Goal: Transaction & Acquisition: Purchase product/service

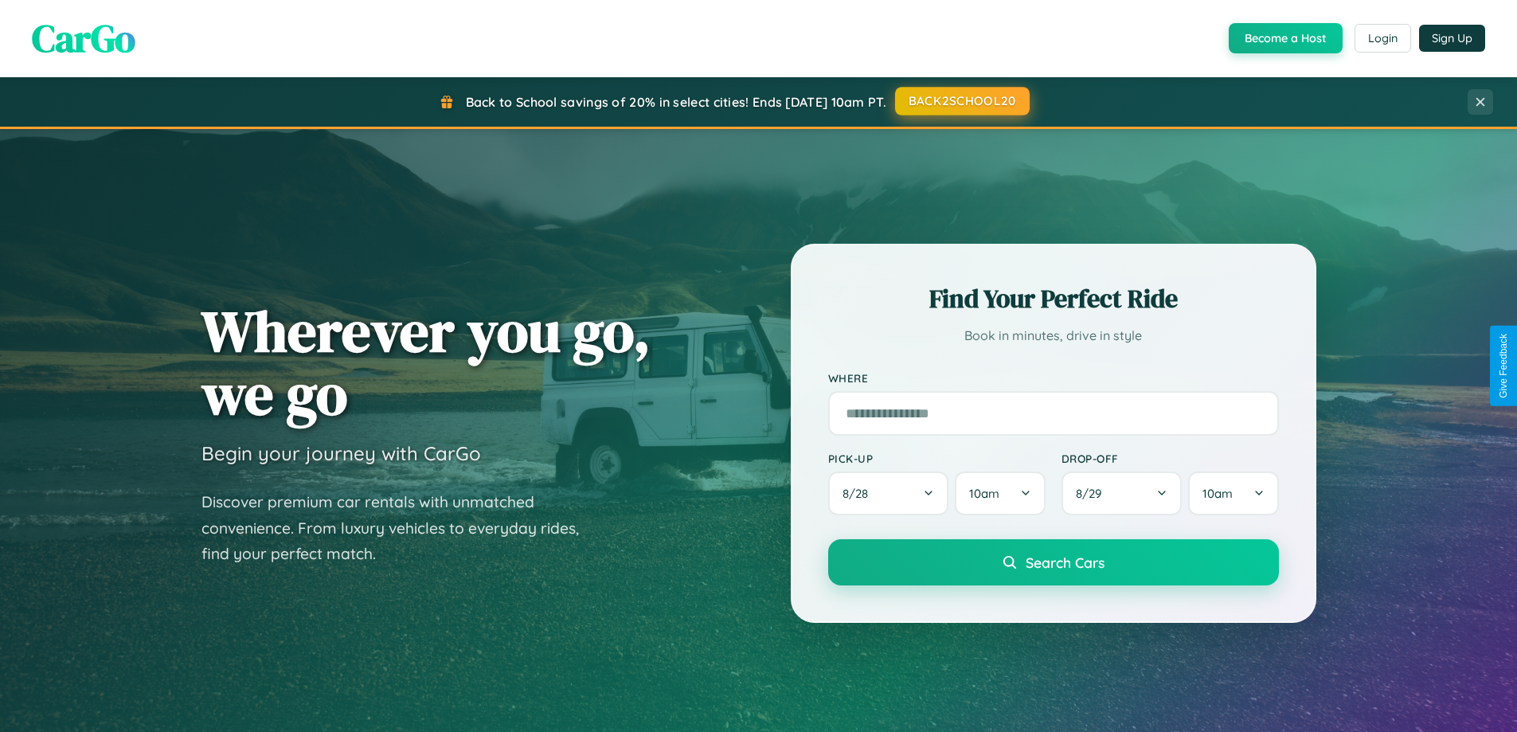
click at [961, 101] on button "BACK2SCHOOL20" at bounding box center [962, 101] width 135 height 29
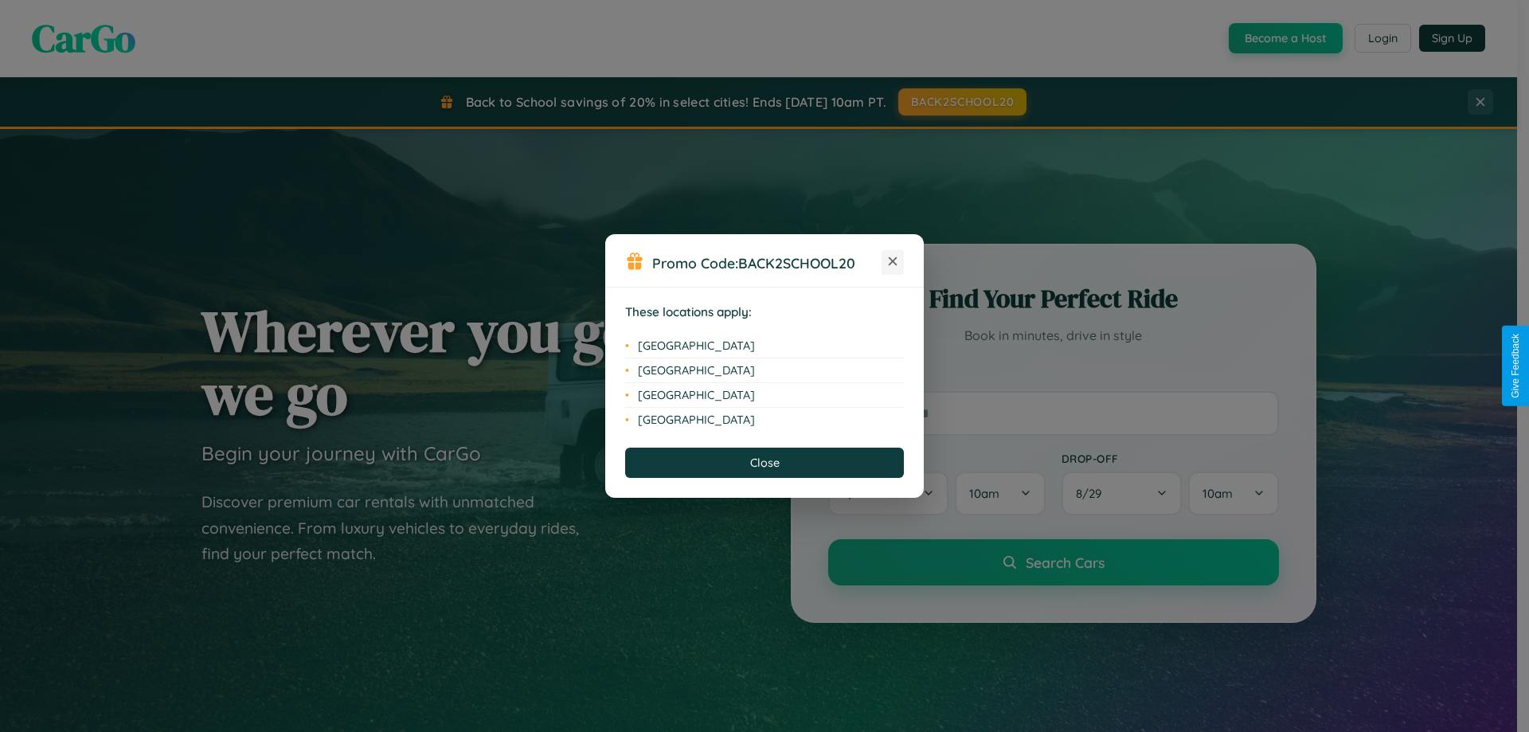
click at [893, 262] on icon at bounding box center [893, 261] width 9 height 9
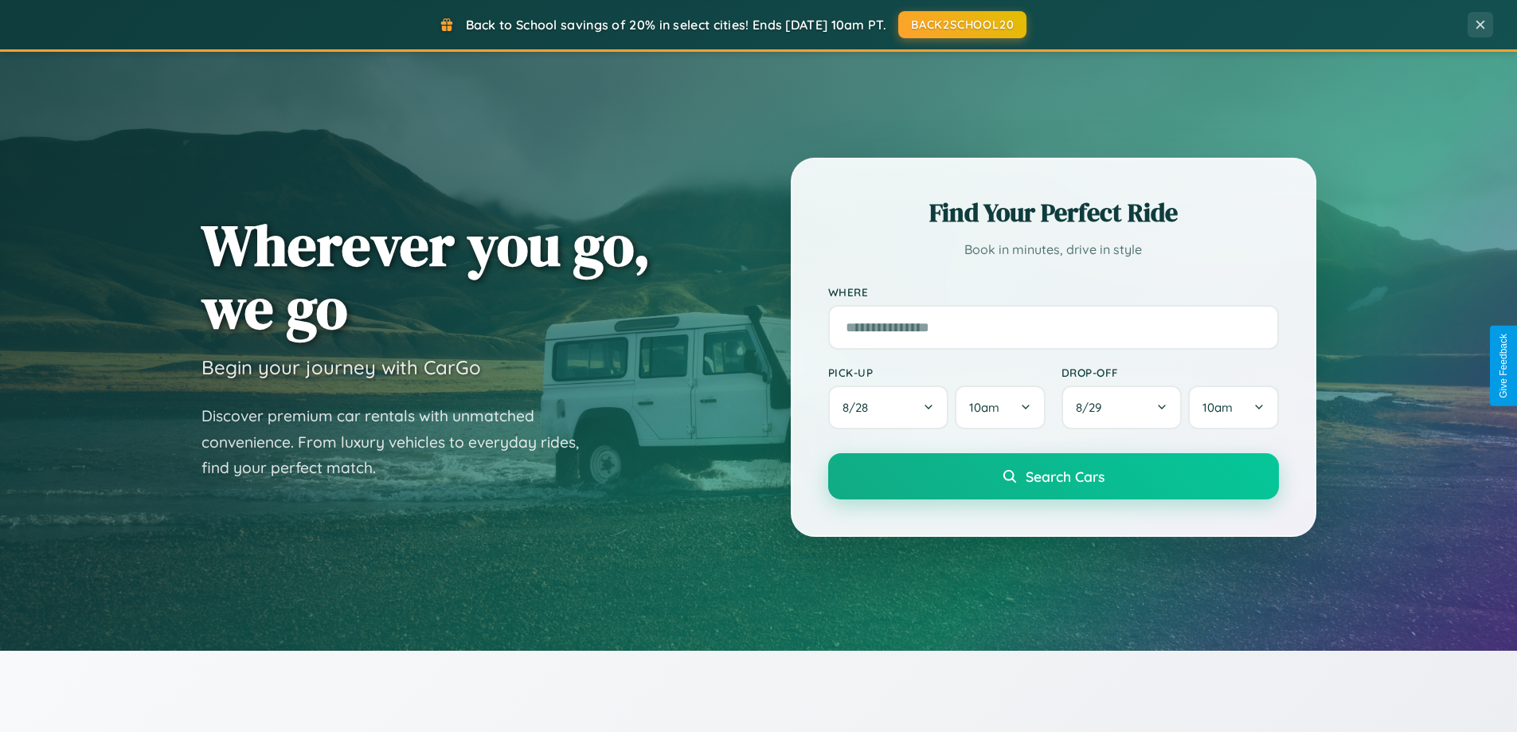
scroll to position [3064, 0]
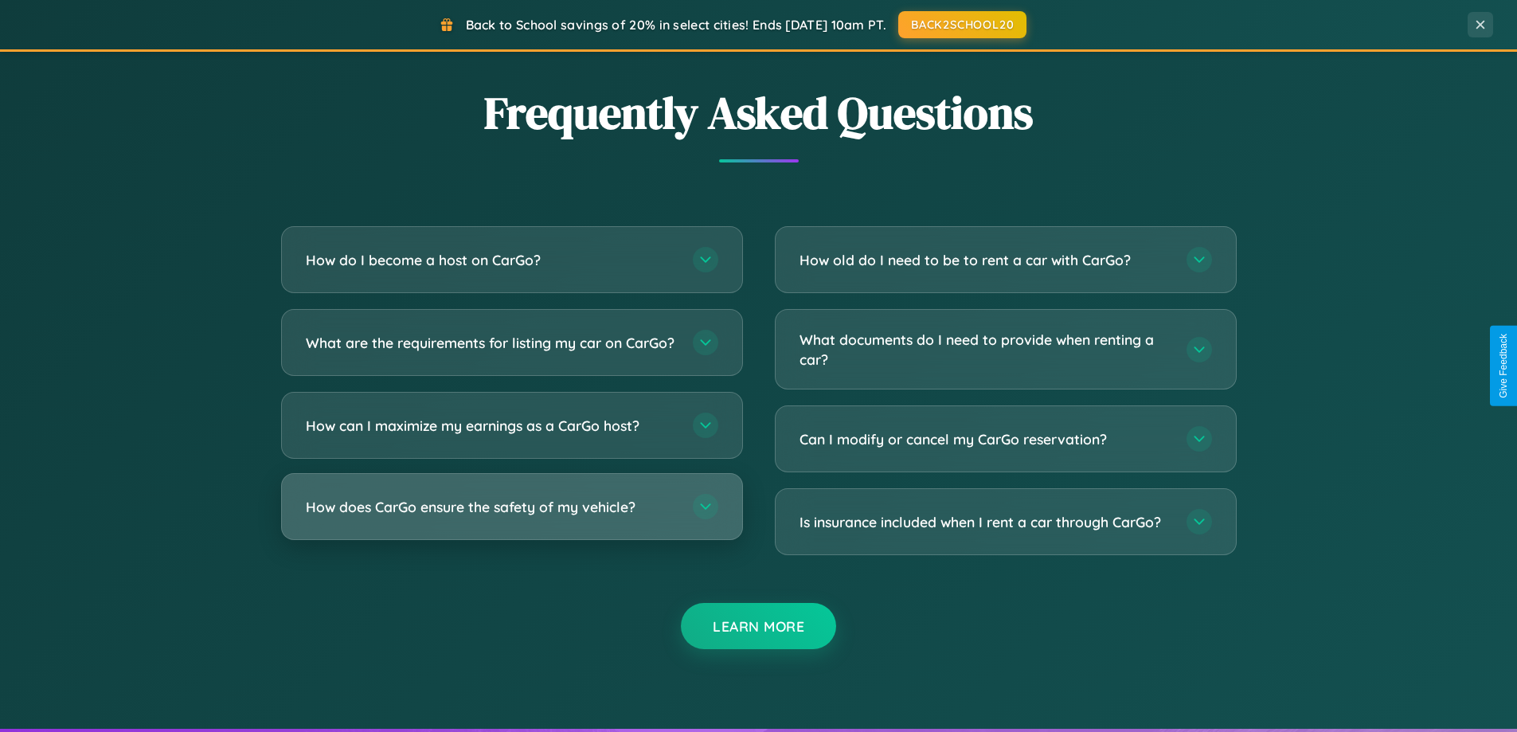
click at [511, 517] on h3 "How does CarGo ensure the safety of my vehicle?" at bounding box center [491, 507] width 371 height 20
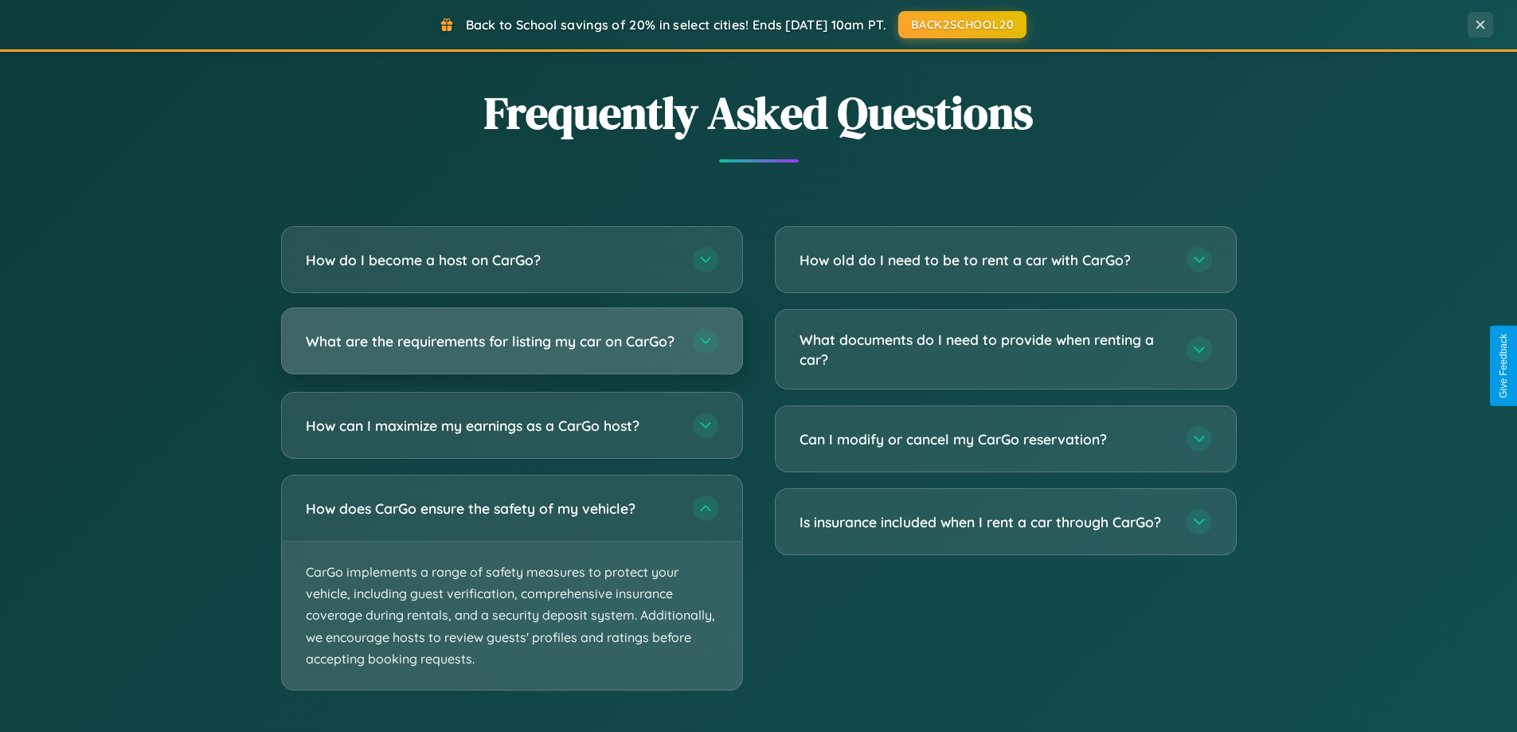
click at [511, 349] on h3 "What are the requirements for listing my car on CarGo?" at bounding box center [491, 341] width 371 height 20
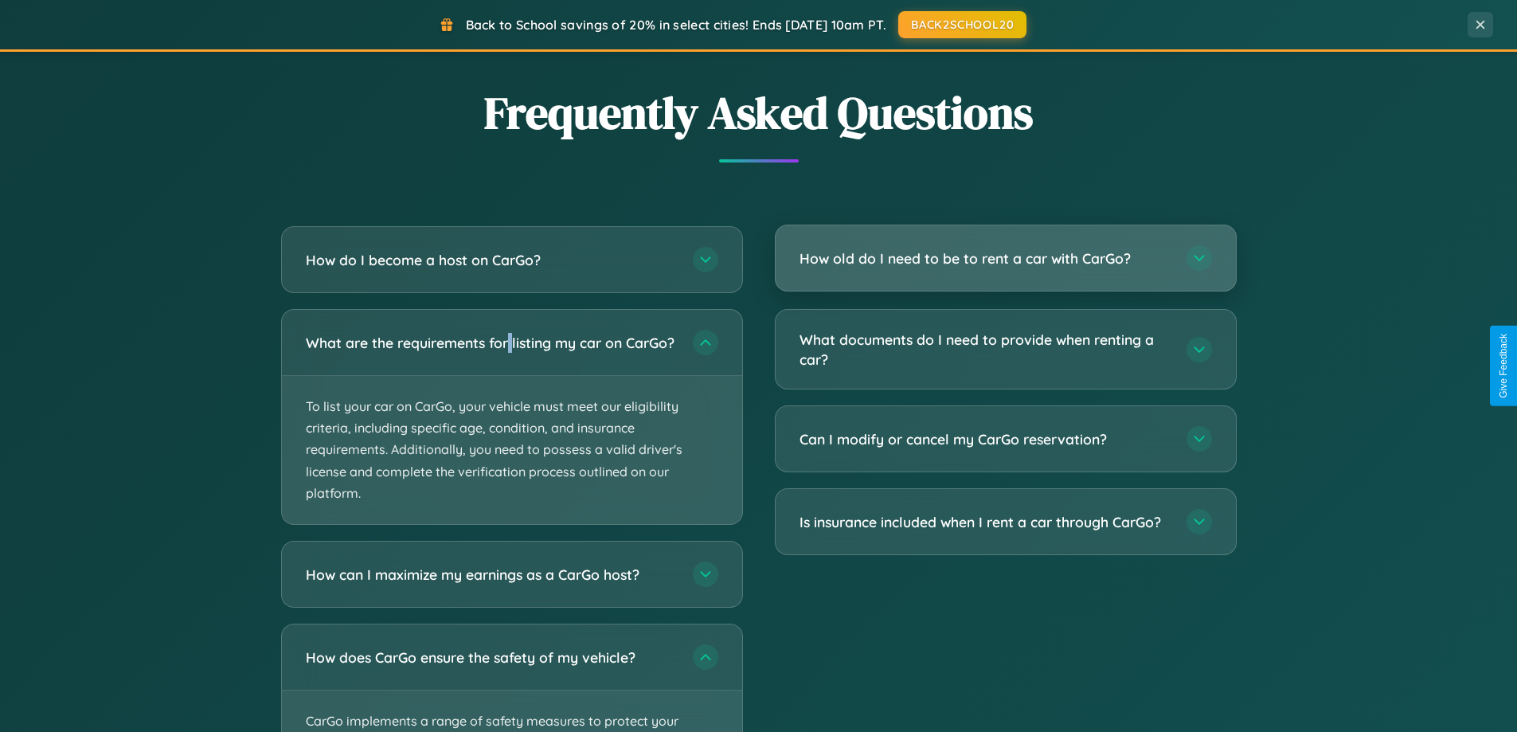
click at [1005, 258] on h3 "How old do I need to be to rent a car with CarGo?" at bounding box center [984, 258] width 371 height 20
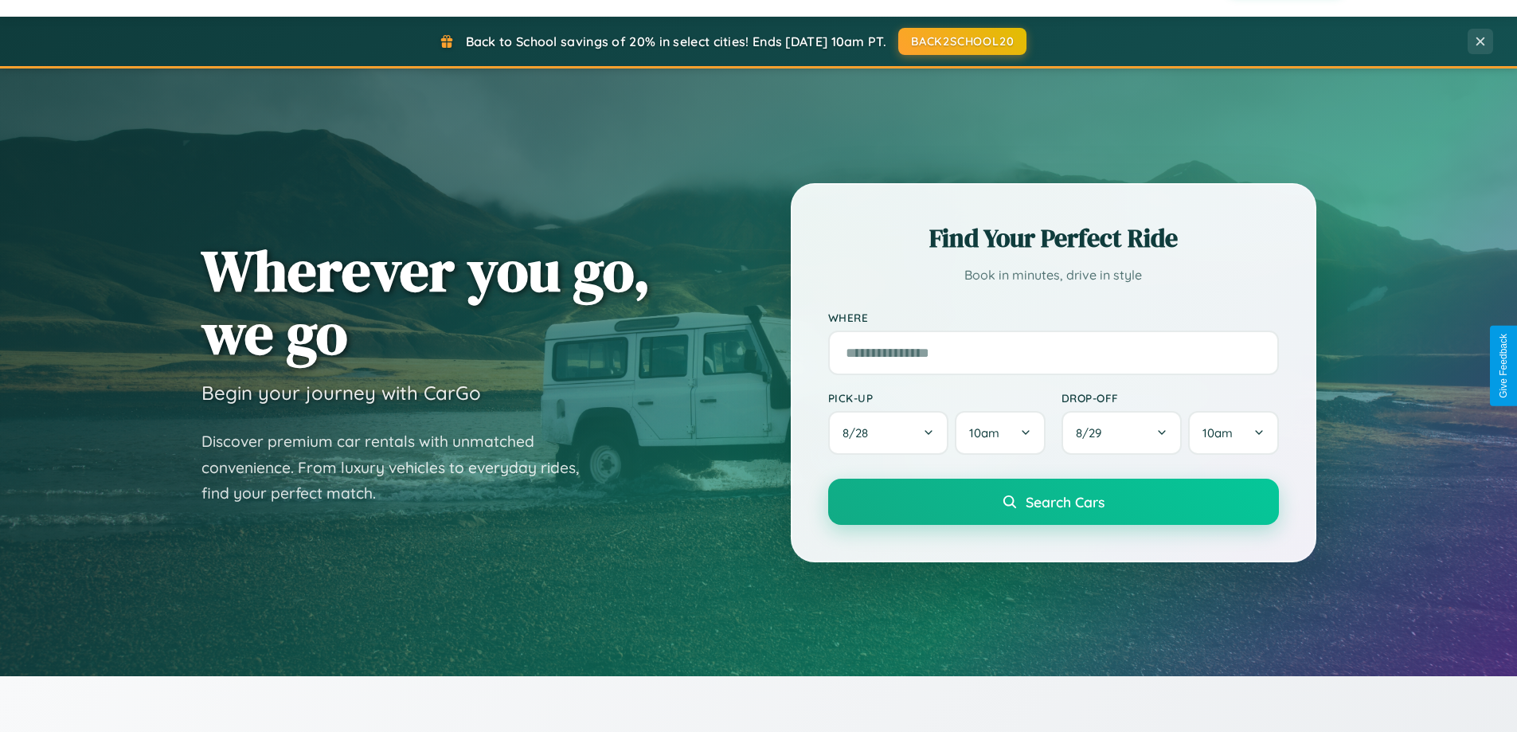
scroll to position [47, 0]
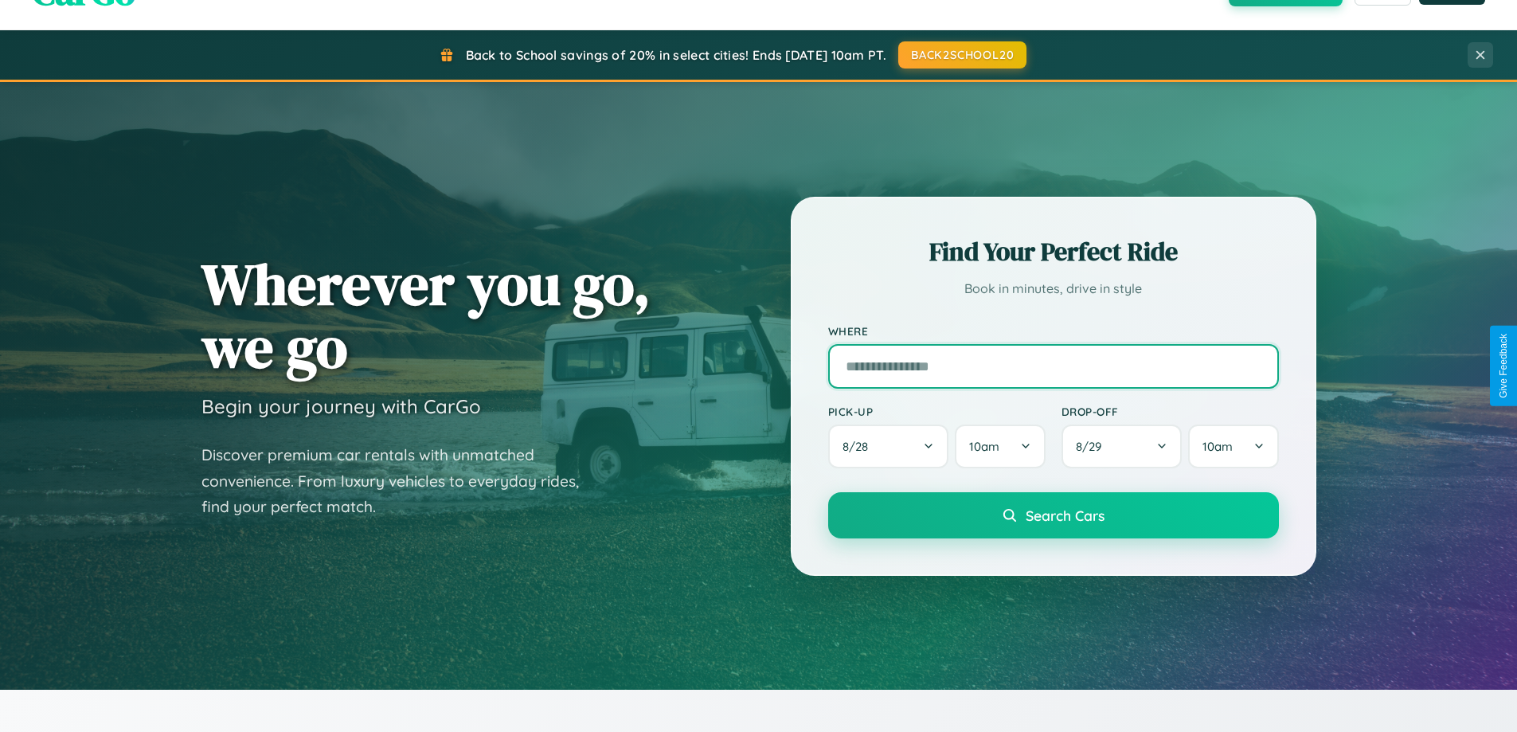
click at [1053, 365] on input "text" at bounding box center [1053, 366] width 451 height 45
type input "**********"
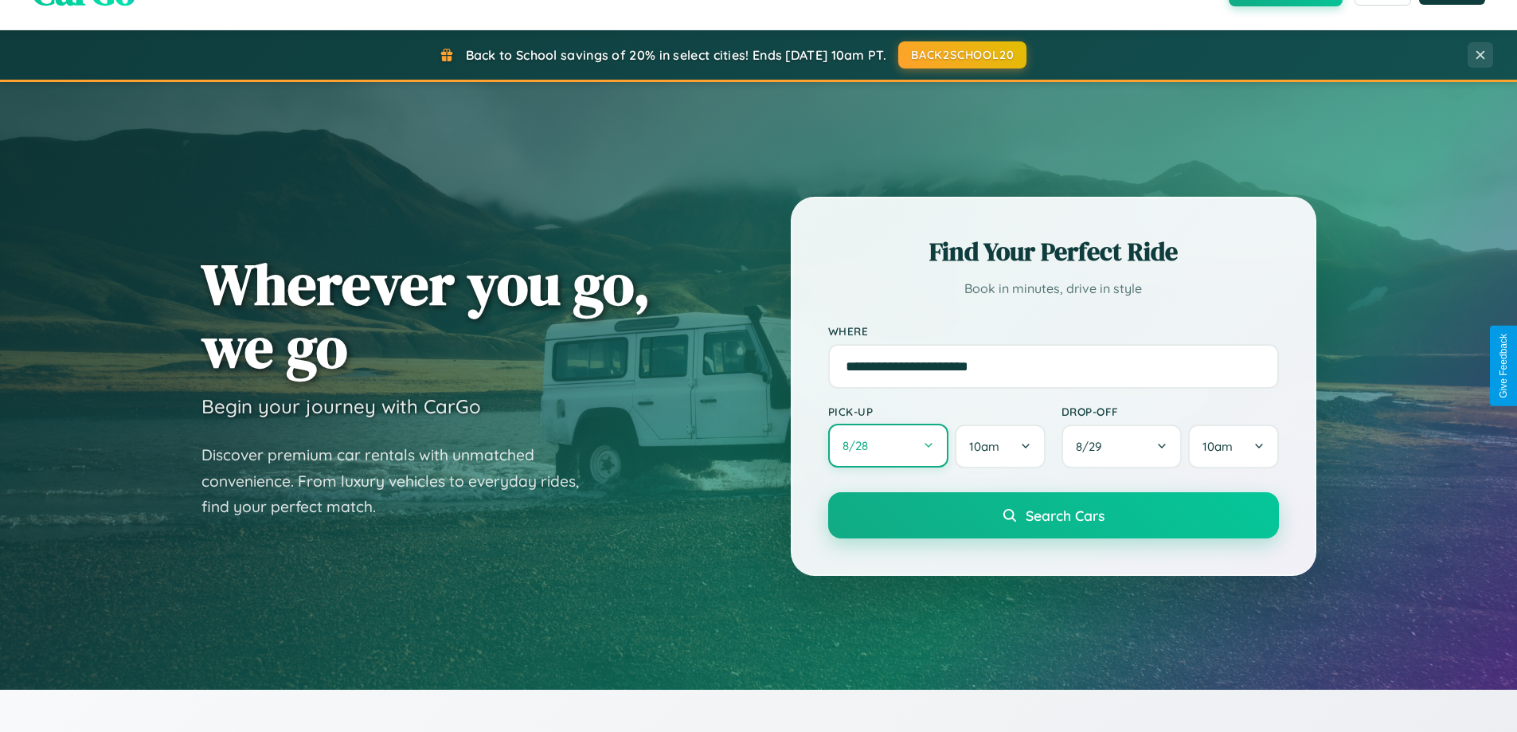
click at [888, 447] on button "8 / 28" at bounding box center [888, 446] width 121 height 44
select select "*"
select select "****"
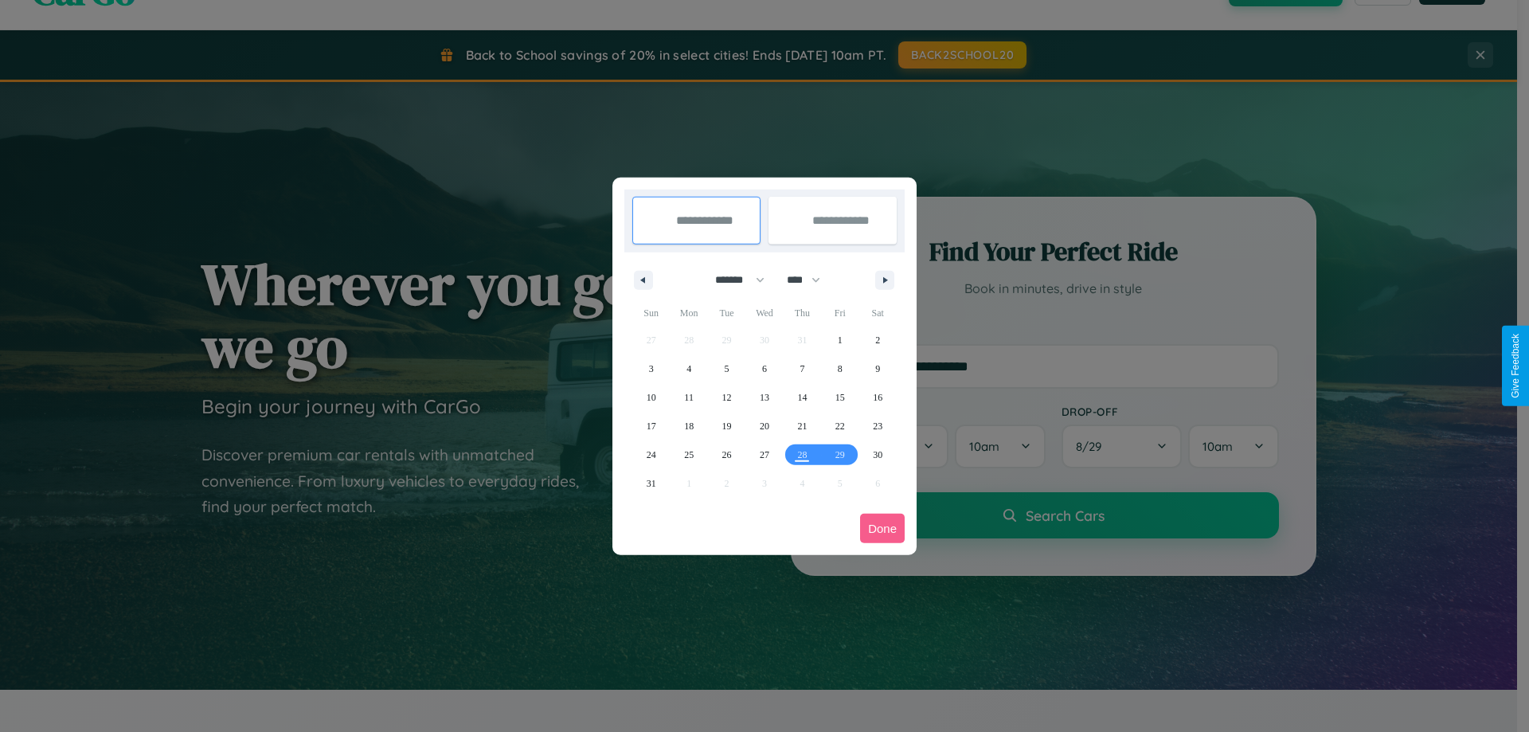
drag, startPoint x: 732, startPoint y: 279, endPoint x: 764, endPoint y: 319, distance: 51.0
click at [732, 279] on select "******* ******** ***** ***** *** **** **** ****** ********* ******* ******** **…" at bounding box center [737, 280] width 68 height 26
select select "*"
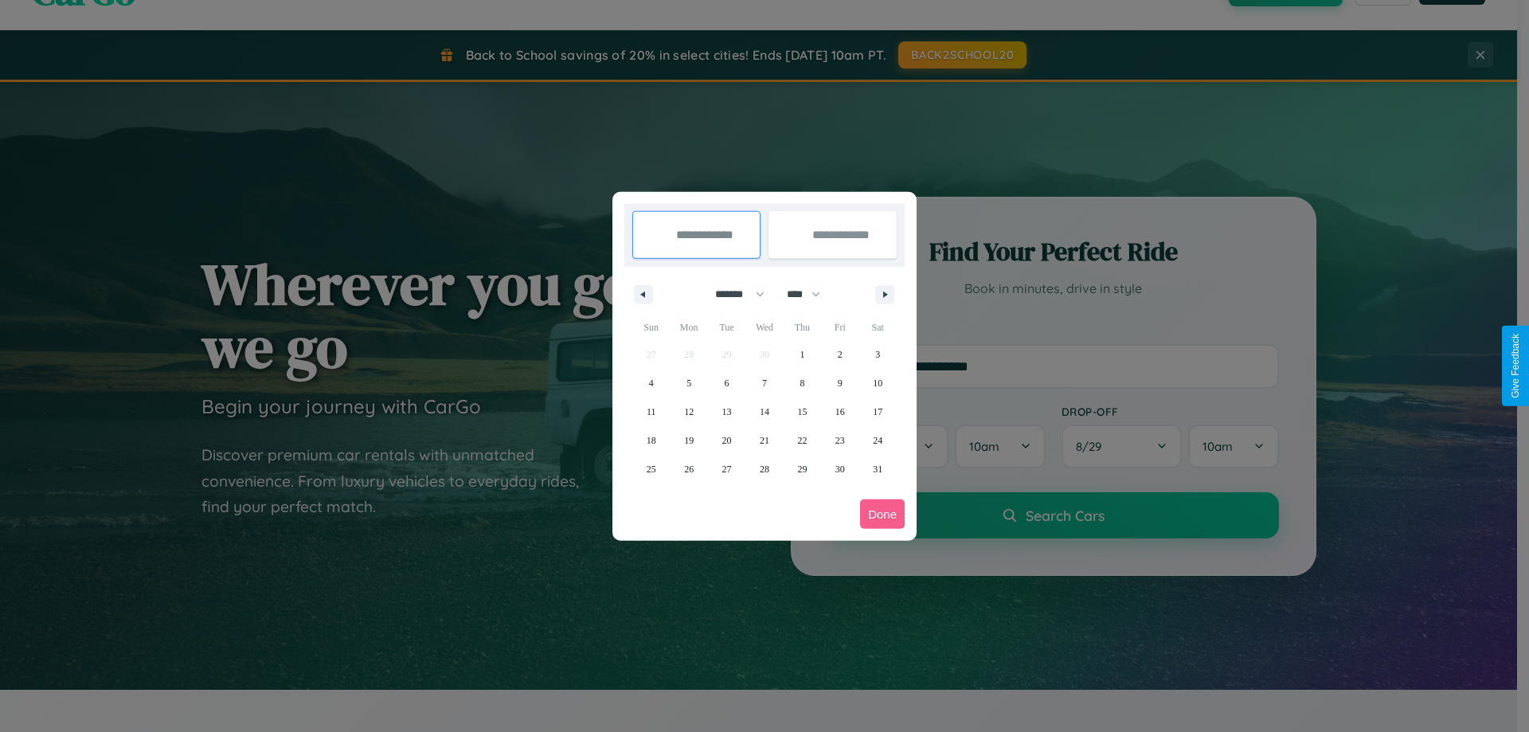
click at [811, 294] on select "**** **** **** **** **** **** **** **** **** **** **** **** **** **** **** ****…" at bounding box center [803, 294] width 48 height 26
select select "****"
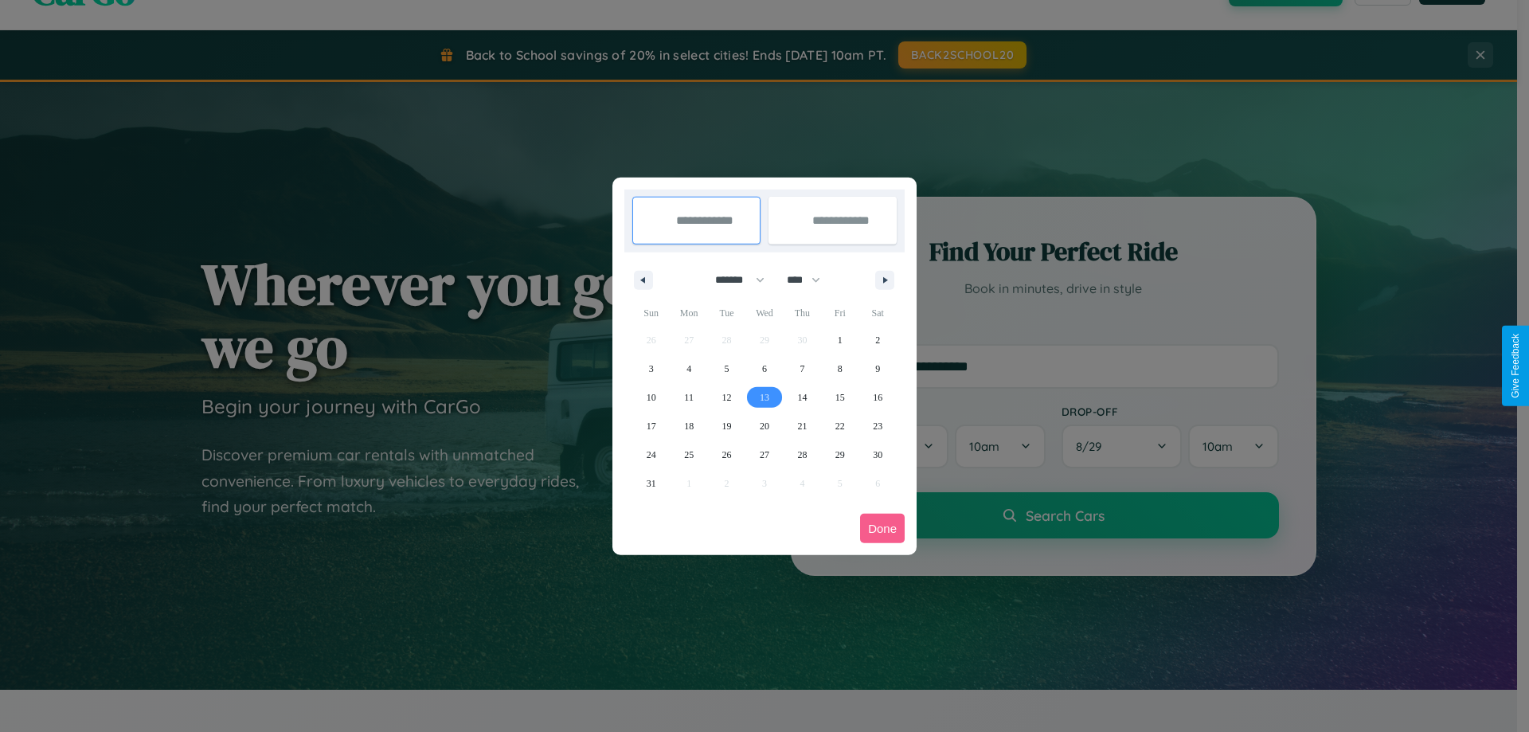
click at [764, 397] on span "13" at bounding box center [765, 397] width 10 height 29
type input "**********"
click at [726, 425] on span "19" at bounding box center [727, 426] width 10 height 29
type input "**********"
click at [882, 528] on button "Done" at bounding box center [882, 528] width 45 height 29
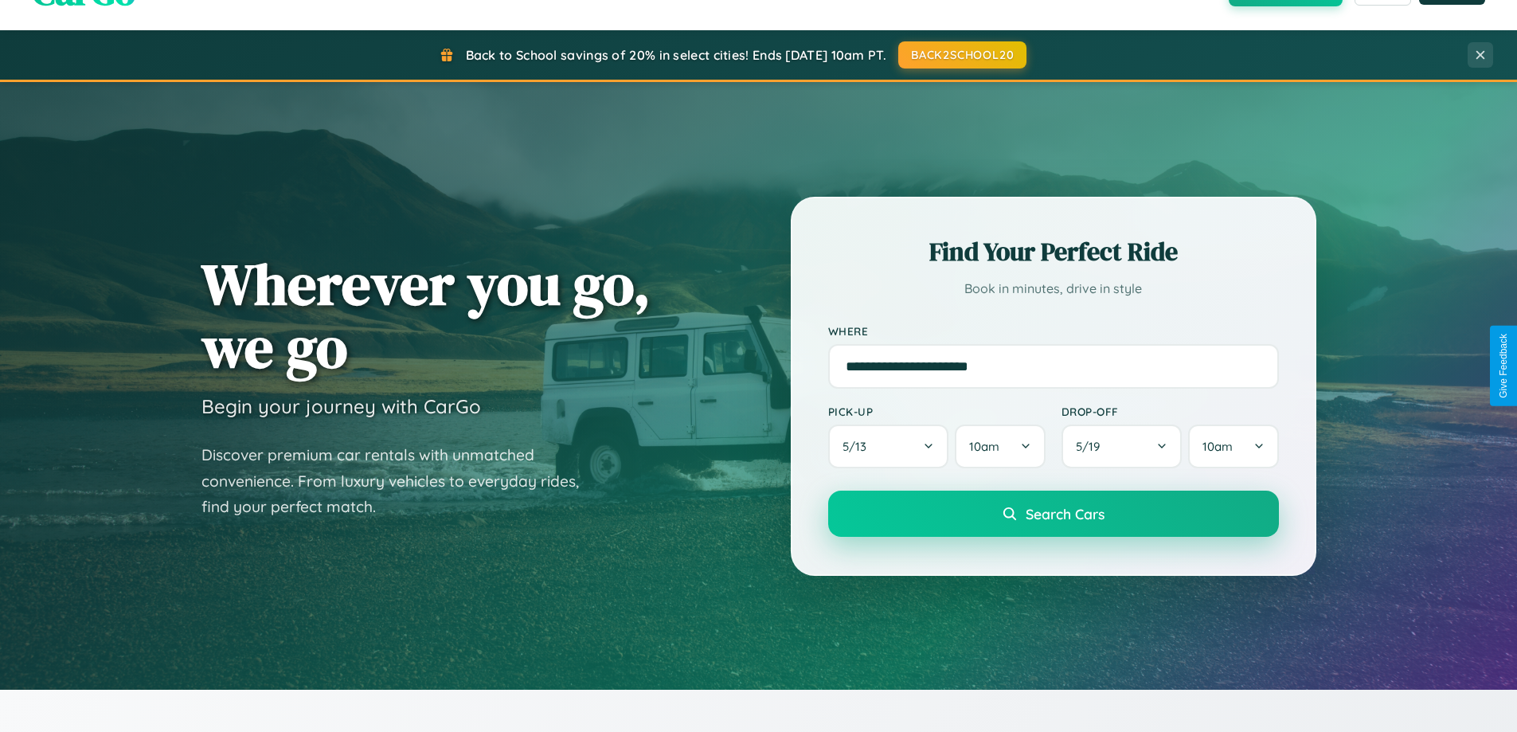
click at [1053, 514] on span "Search Cars" at bounding box center [1064, 514] width 79 height 18
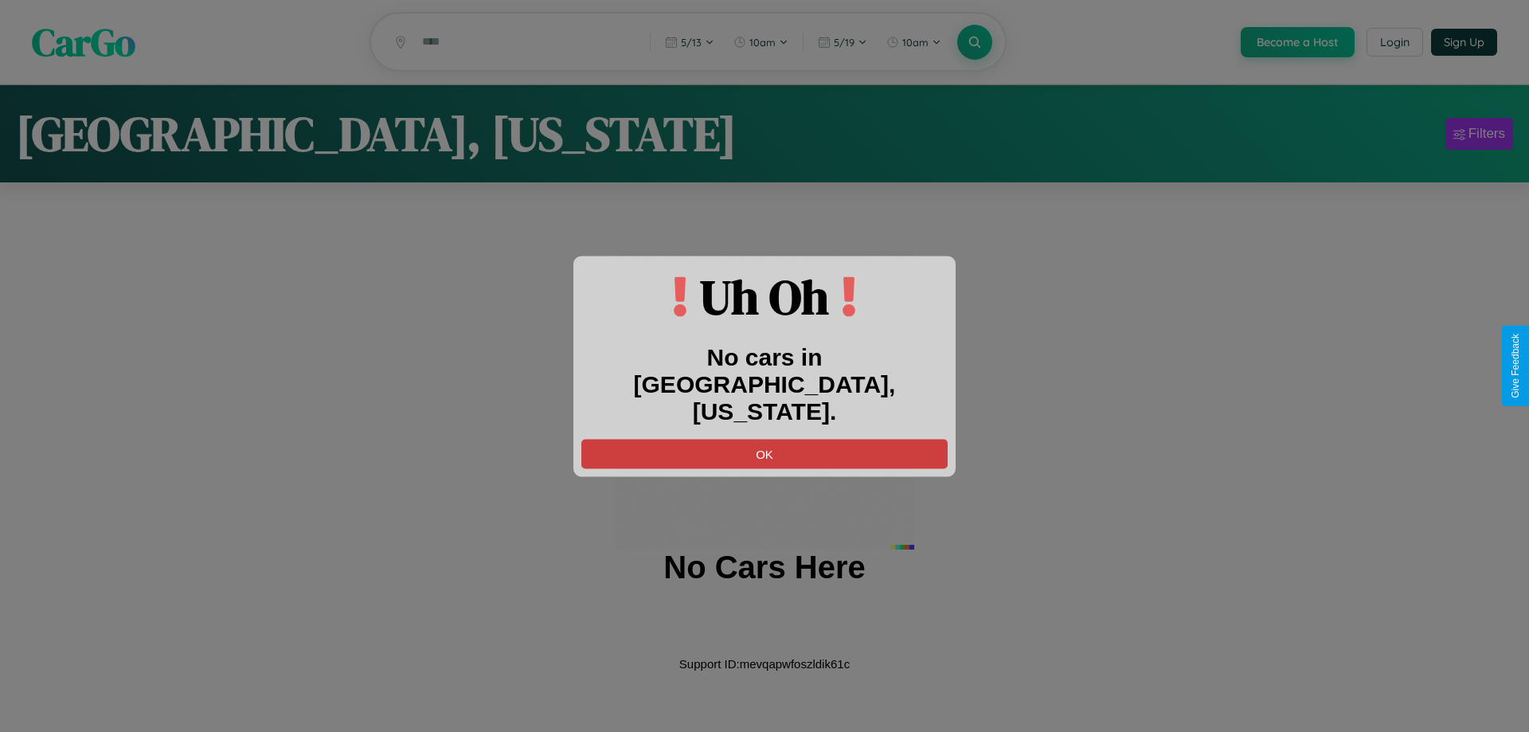
click at [764, 439] on button "OK" at bounding box center [764, 453] width 366 height 29
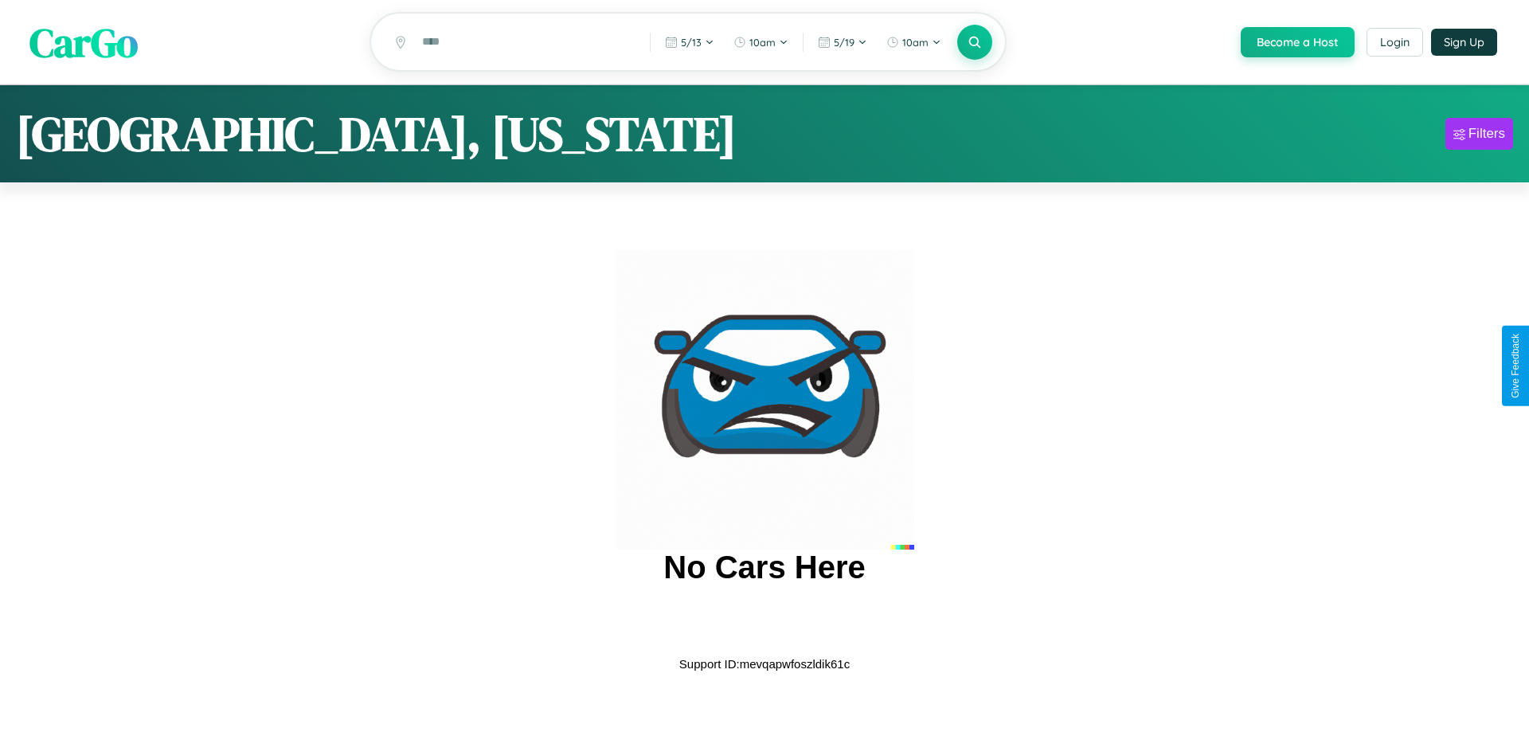
click at [84, 43] on span "CarGo" at bounding box center [83, 41] width 108 height 55
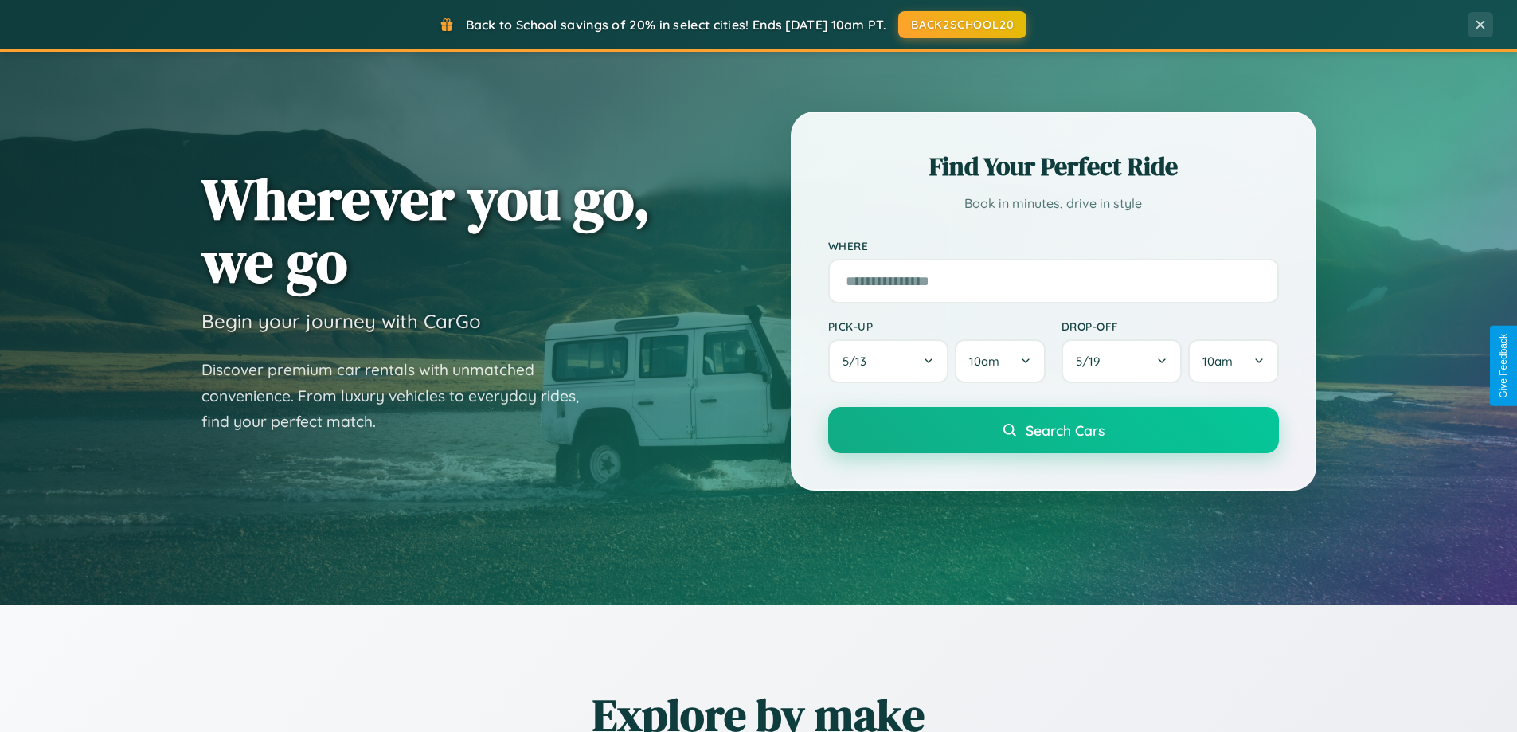
scroll to position [1402, 0]
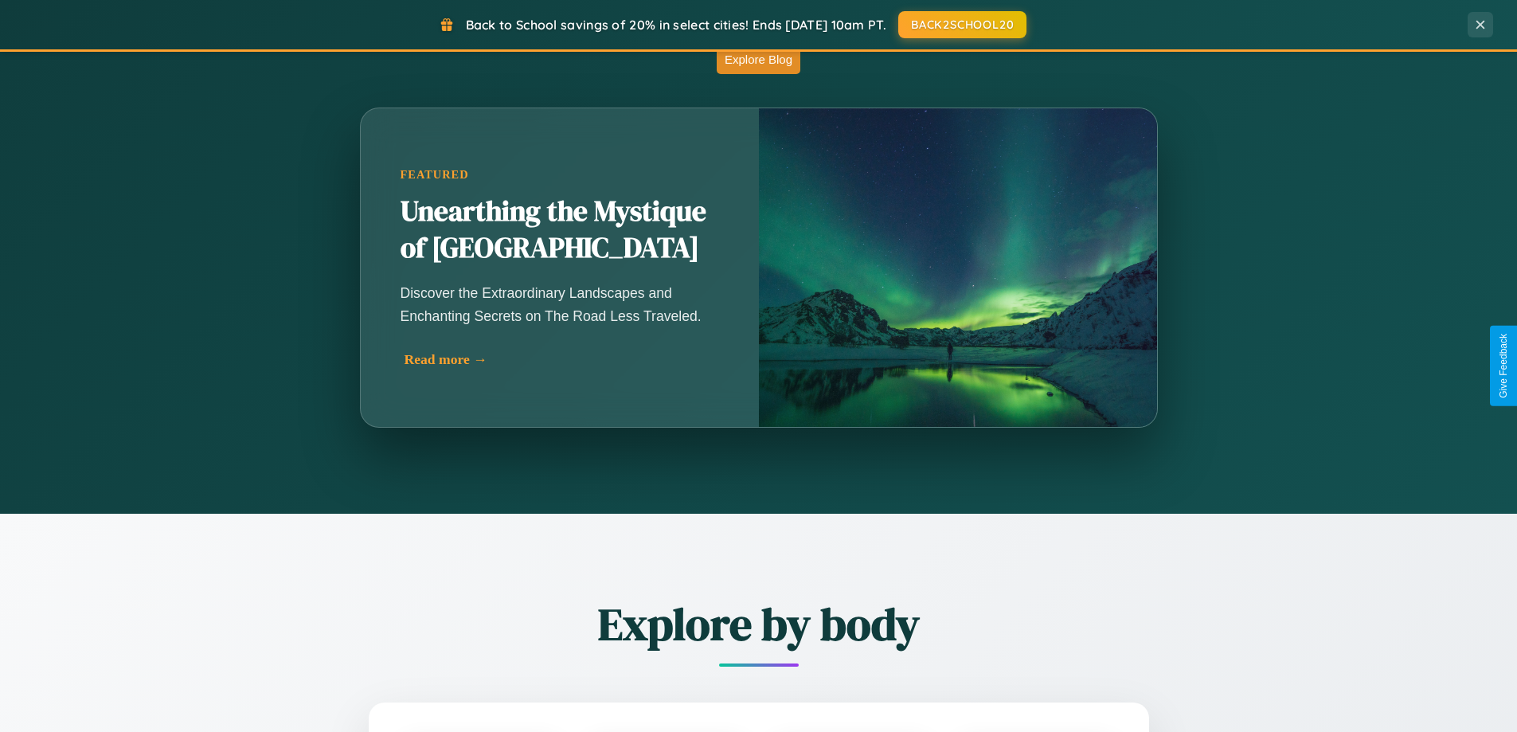
click at [562, 361] on div "Read more →" at bounding box center [563, 359] width 318 height 17
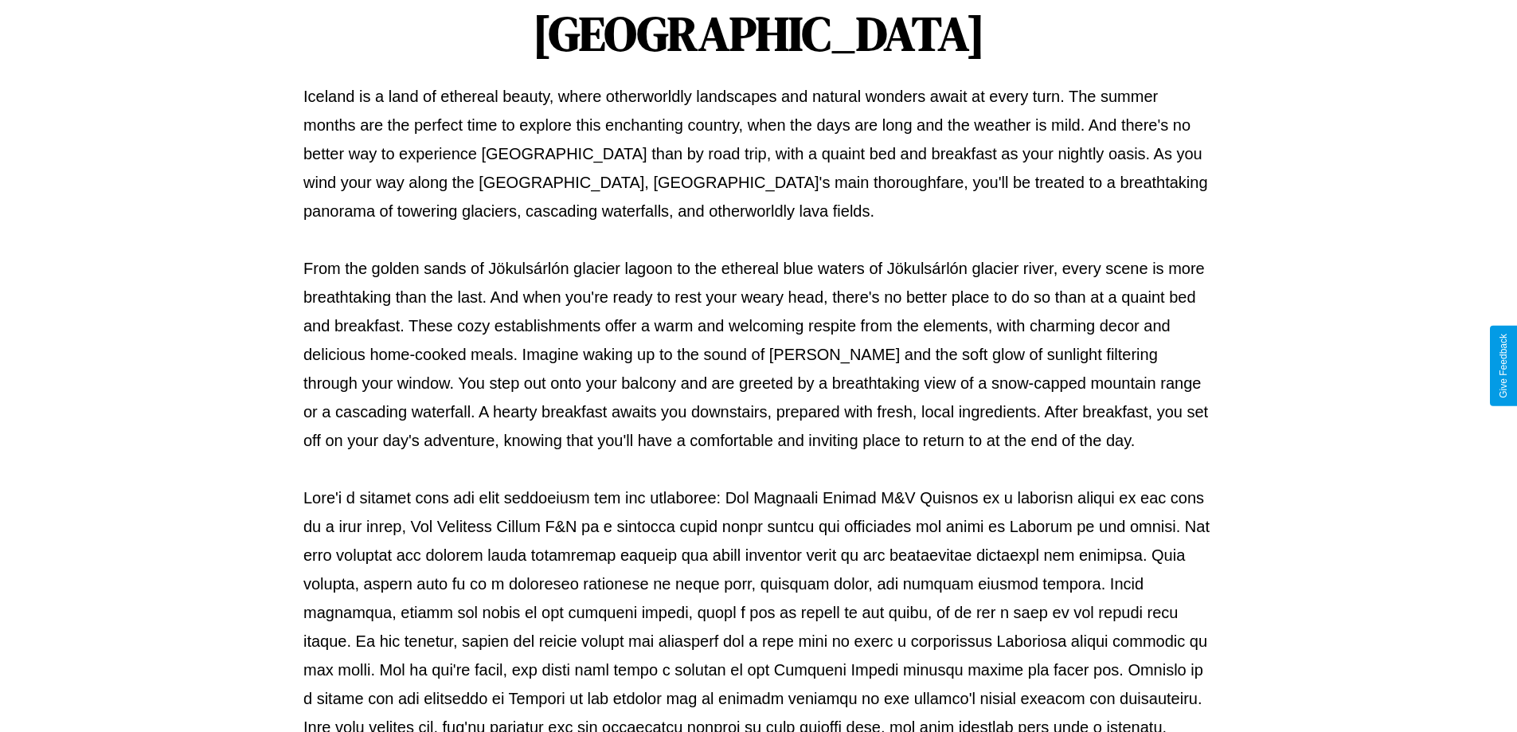
scroll to position [515, 0]
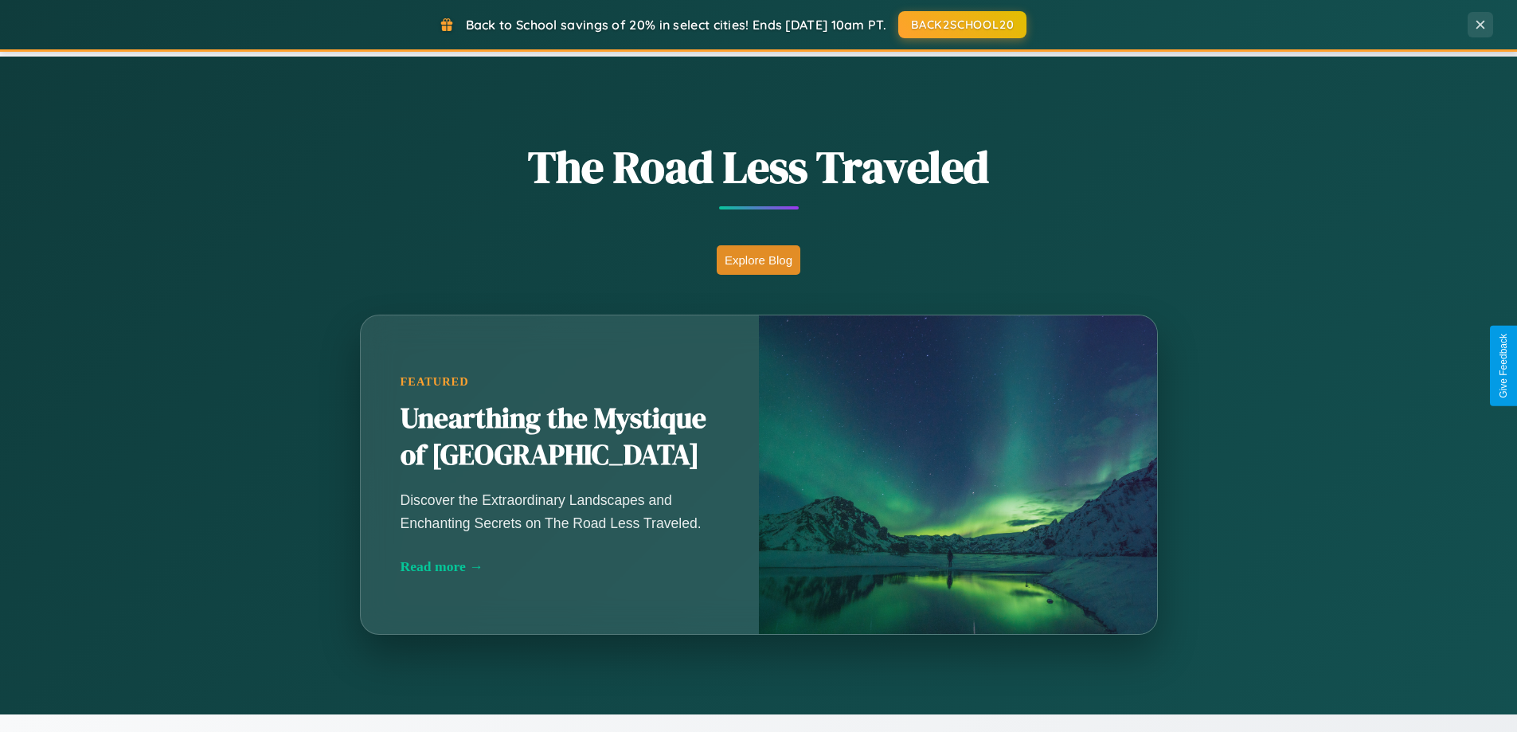
scroll to position [686, 0]
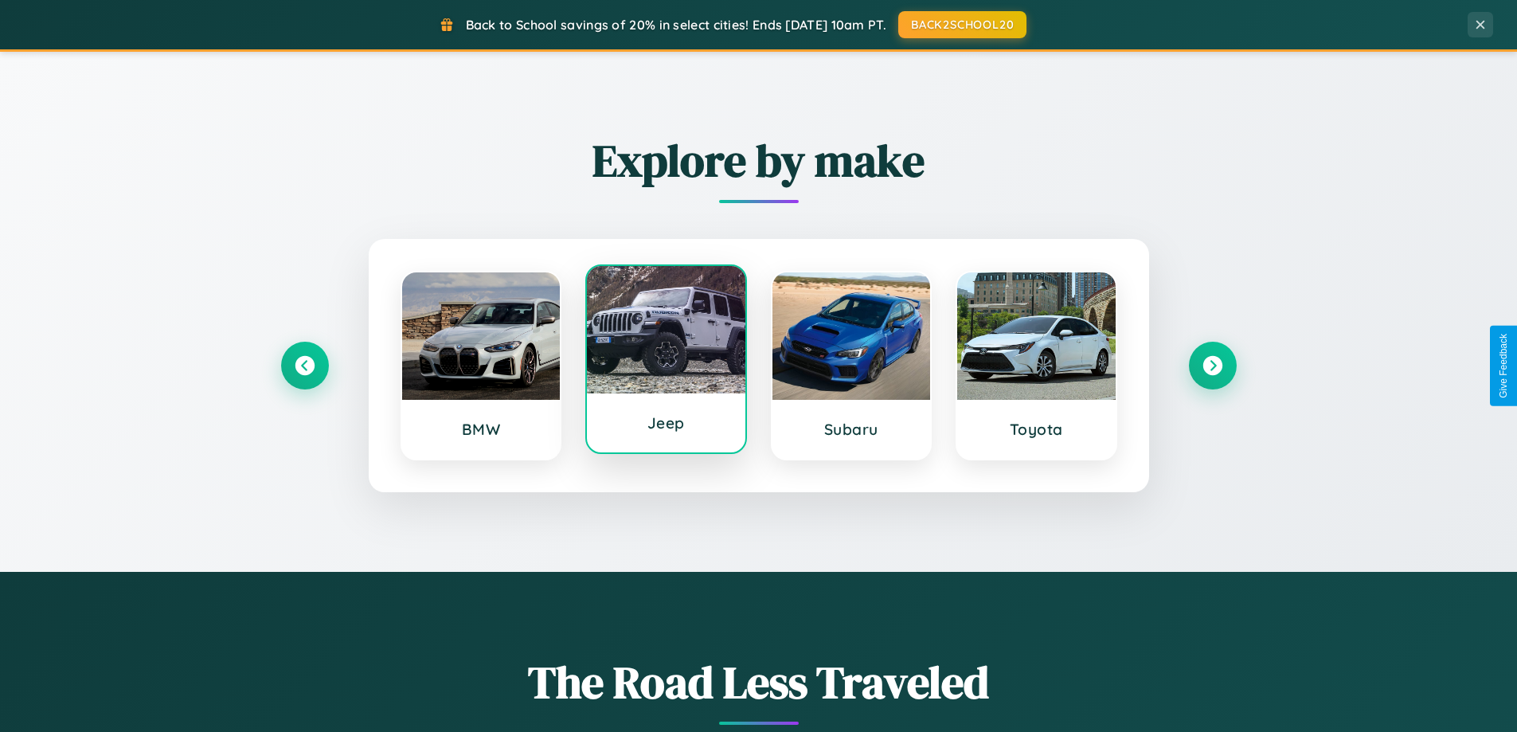
click at [666, 360] on div at bounding box center [666, 329] width 158 height 127
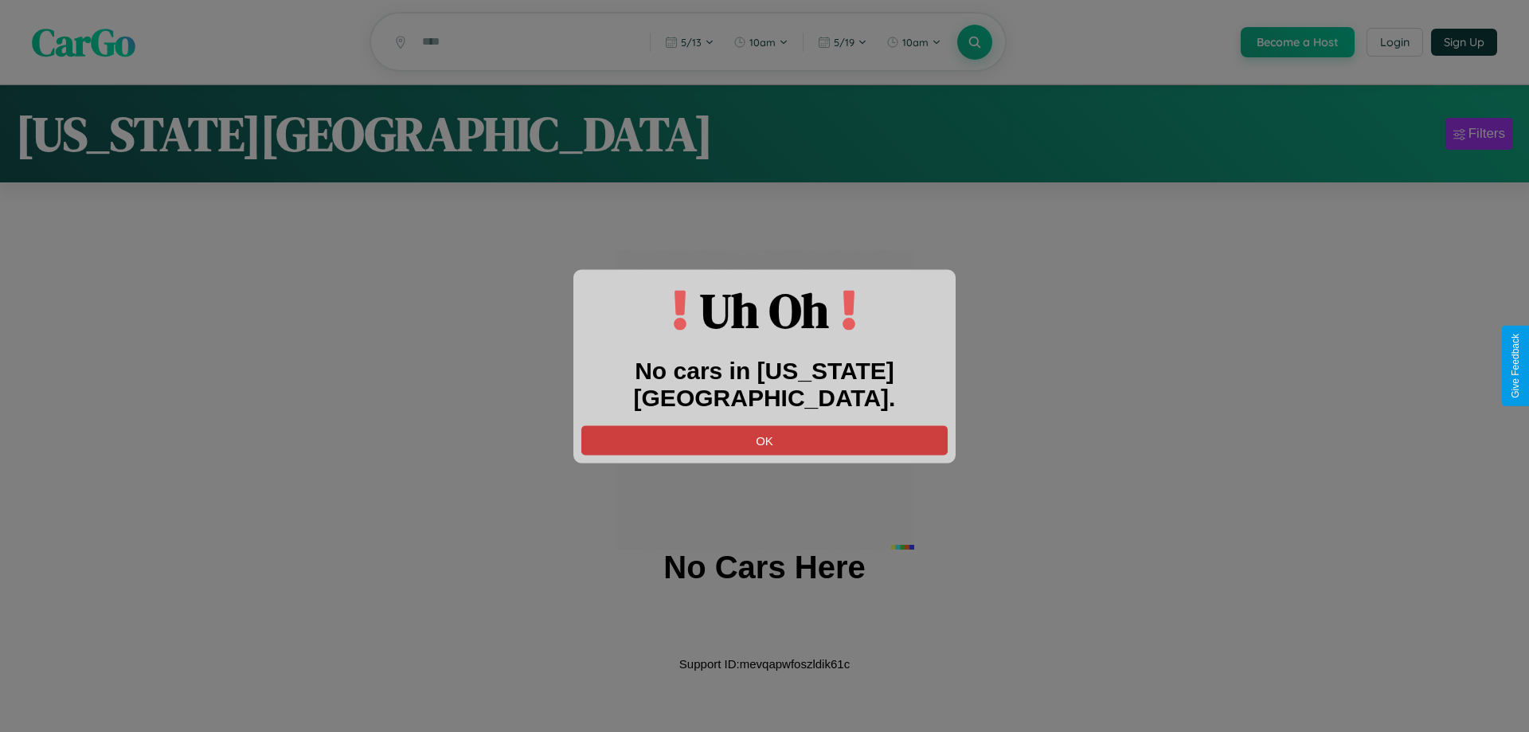
click at [764, 425] on button "OK" at bounding box center [764, 439] width 366 height 29
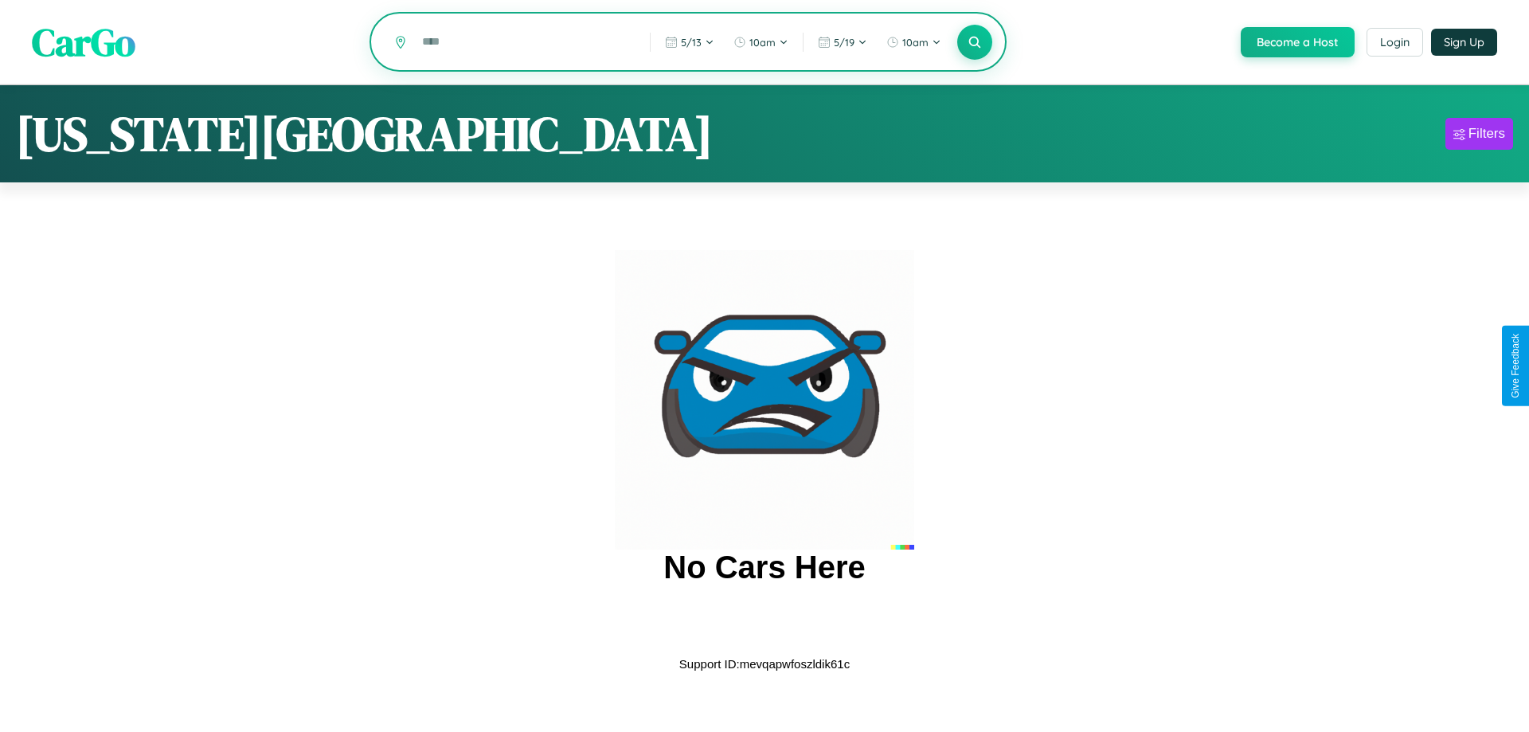
click at [523, 43] on input "text" at bounding box center [524, 42] width 220 height 28
type input "*"
type input "********"
click at [973, 43] on icon at bounding box center [974, 41] width 15 height 15
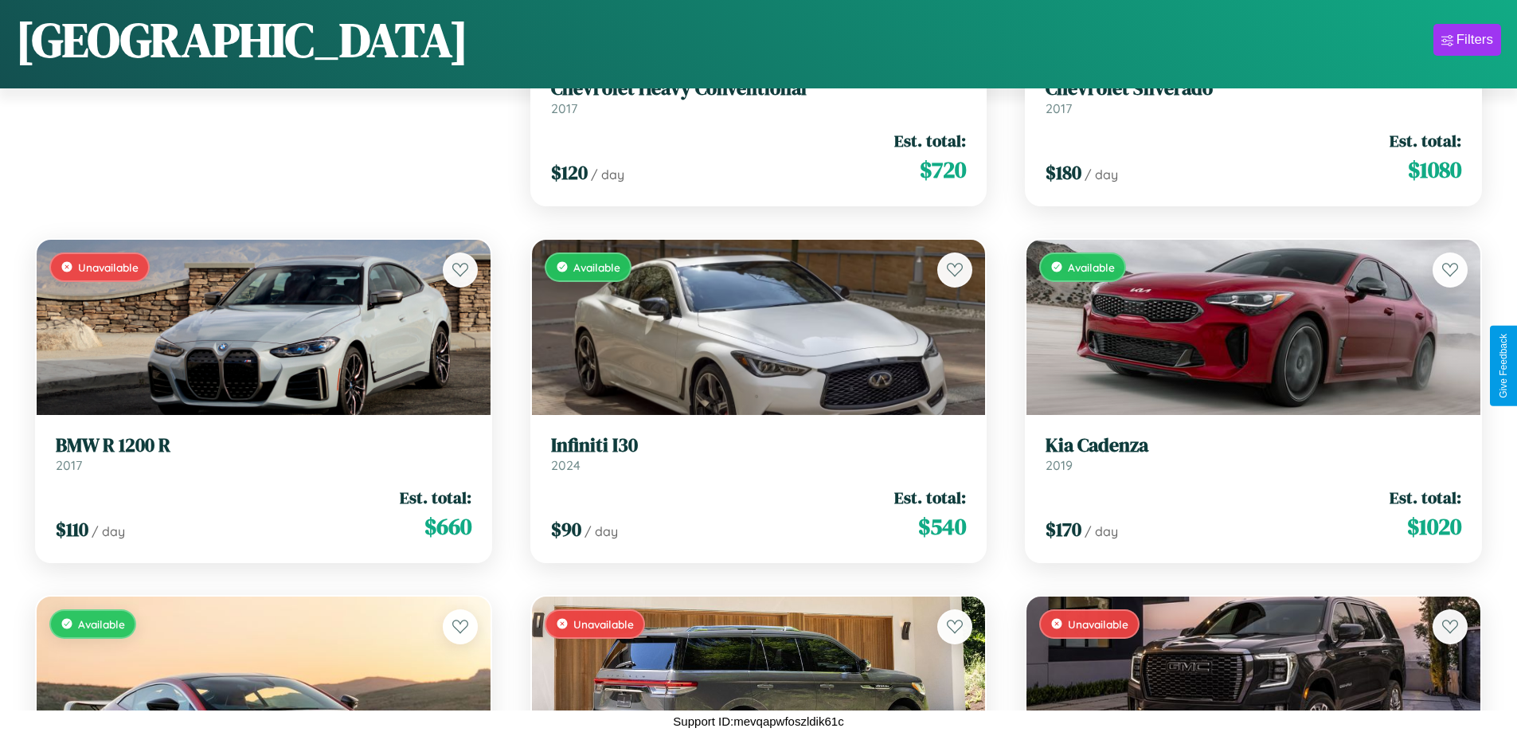
scroll to position [224, 0]
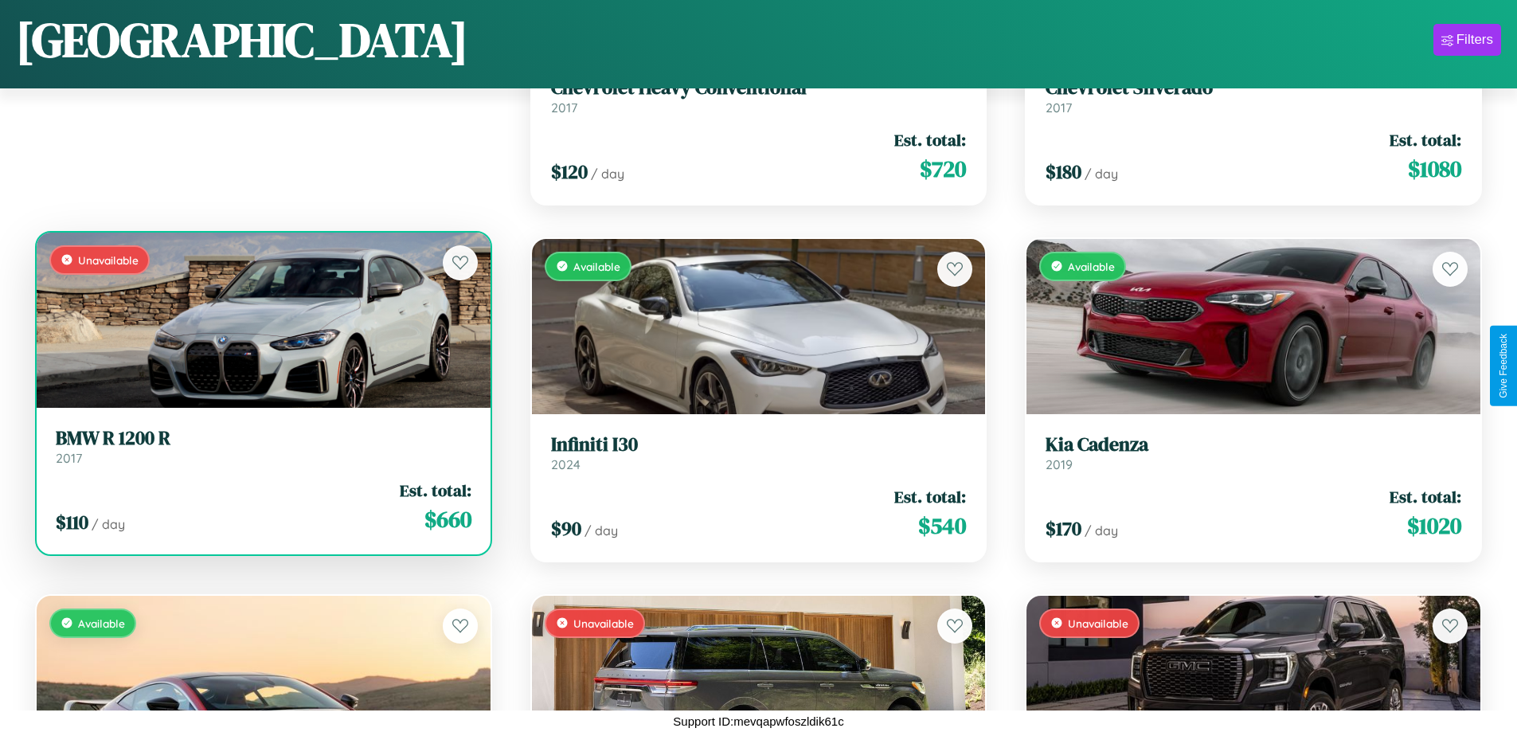
click at [261, 446] on h3 "BMW R 1200 R" at bounding box center [264, 438] width 416 height 23
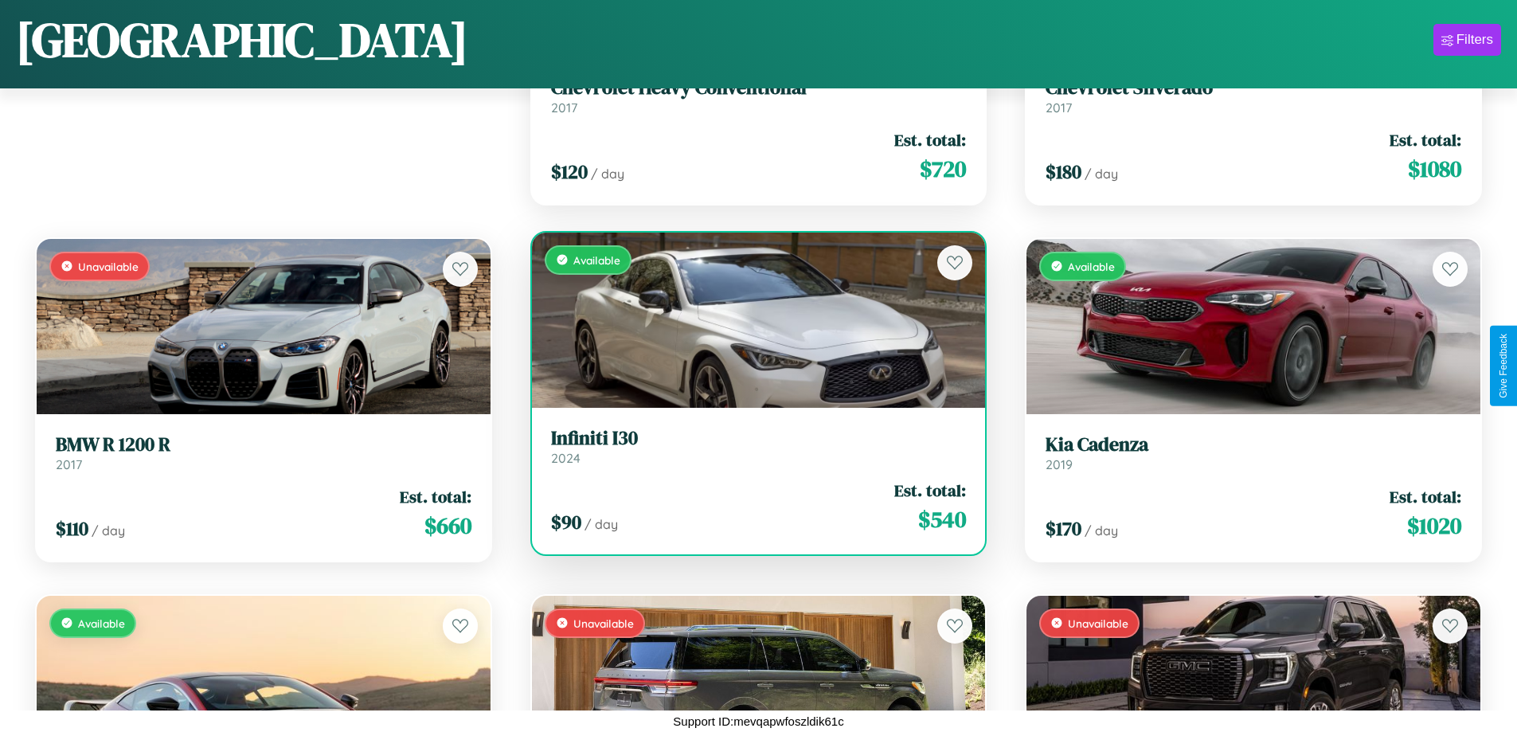
scroll to position [18764, 0]
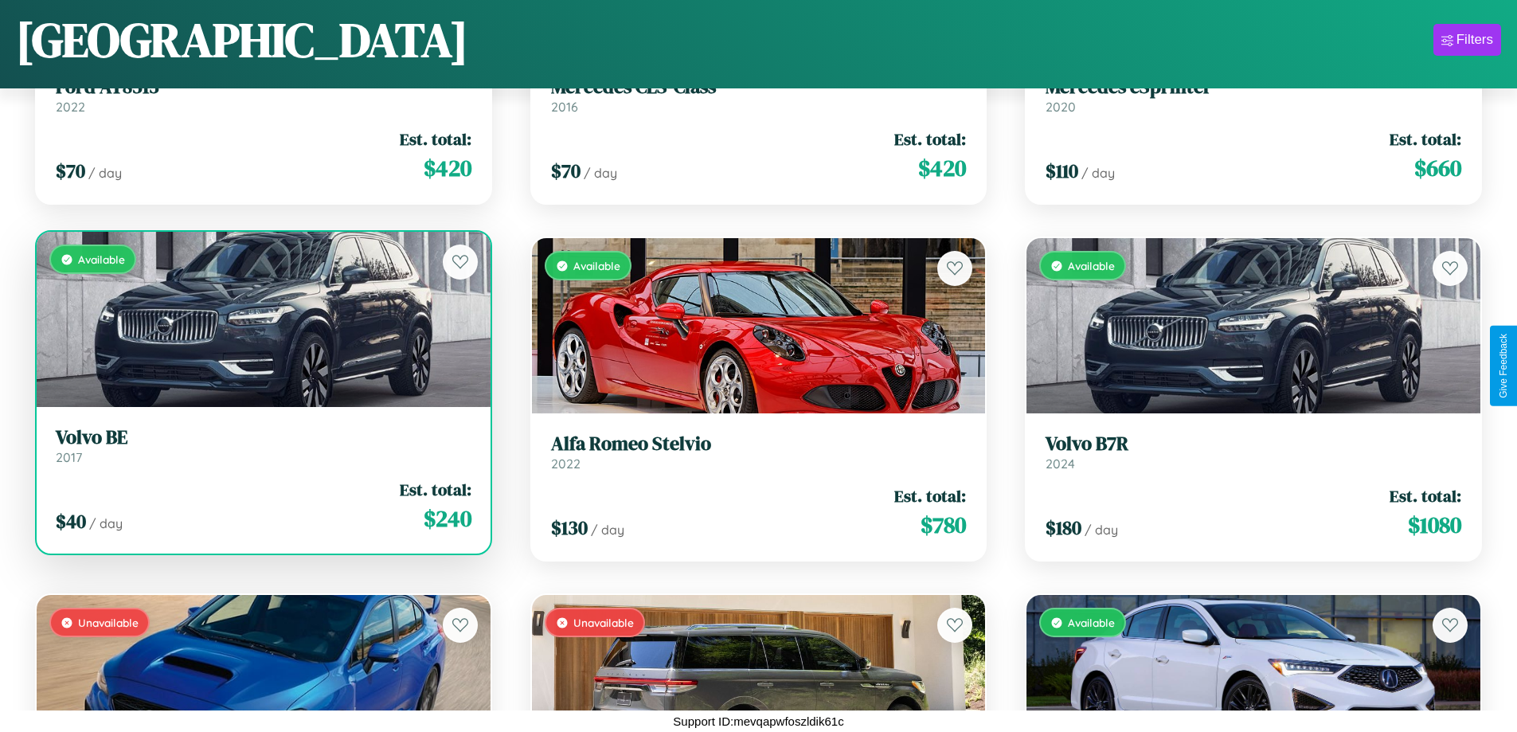
click at [261, 451] on link "Volvo BE 2017" at bounding box center [264, 445] width 416 height 39
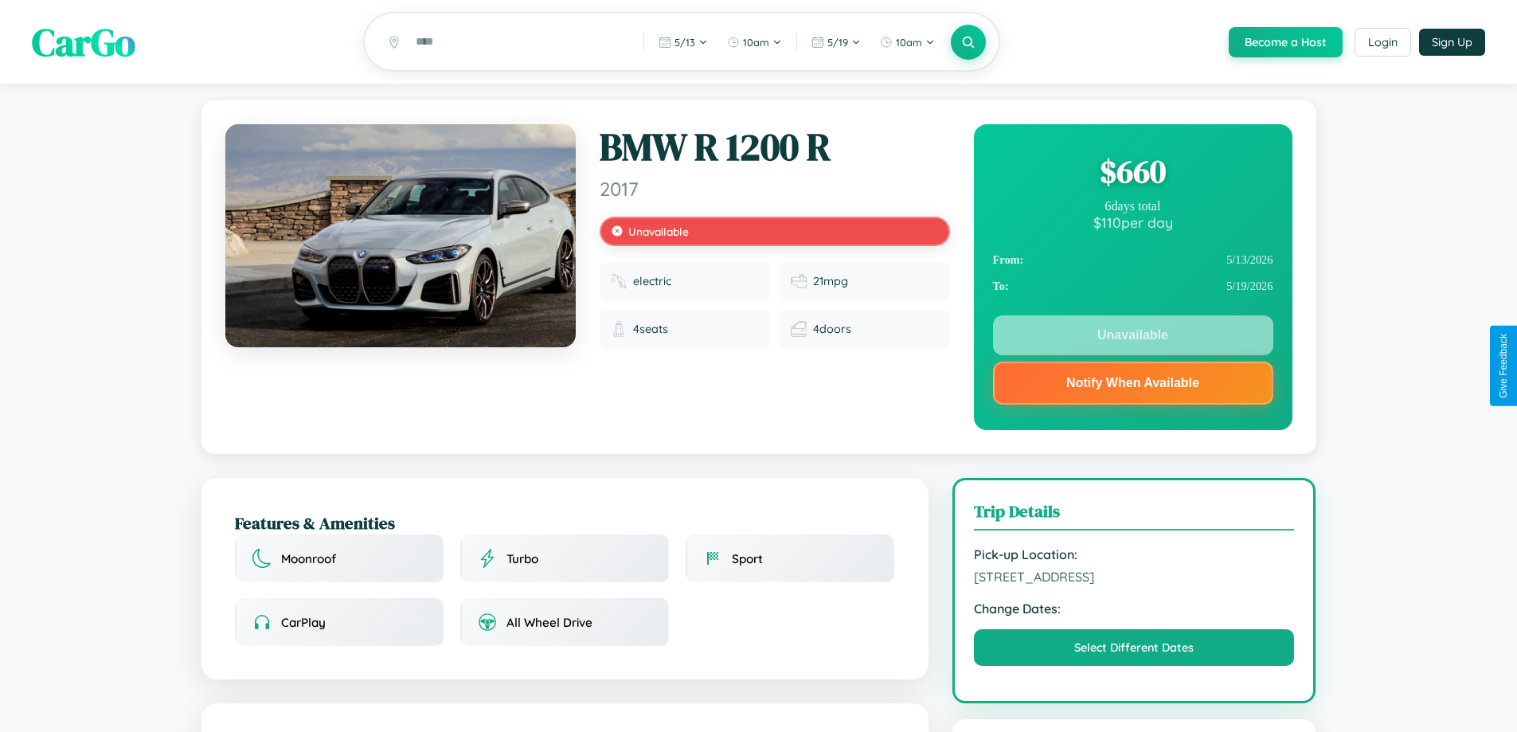
click at [1132, 174] on div "$ 660" at bounding box center [1133, 171] width 280 height 43
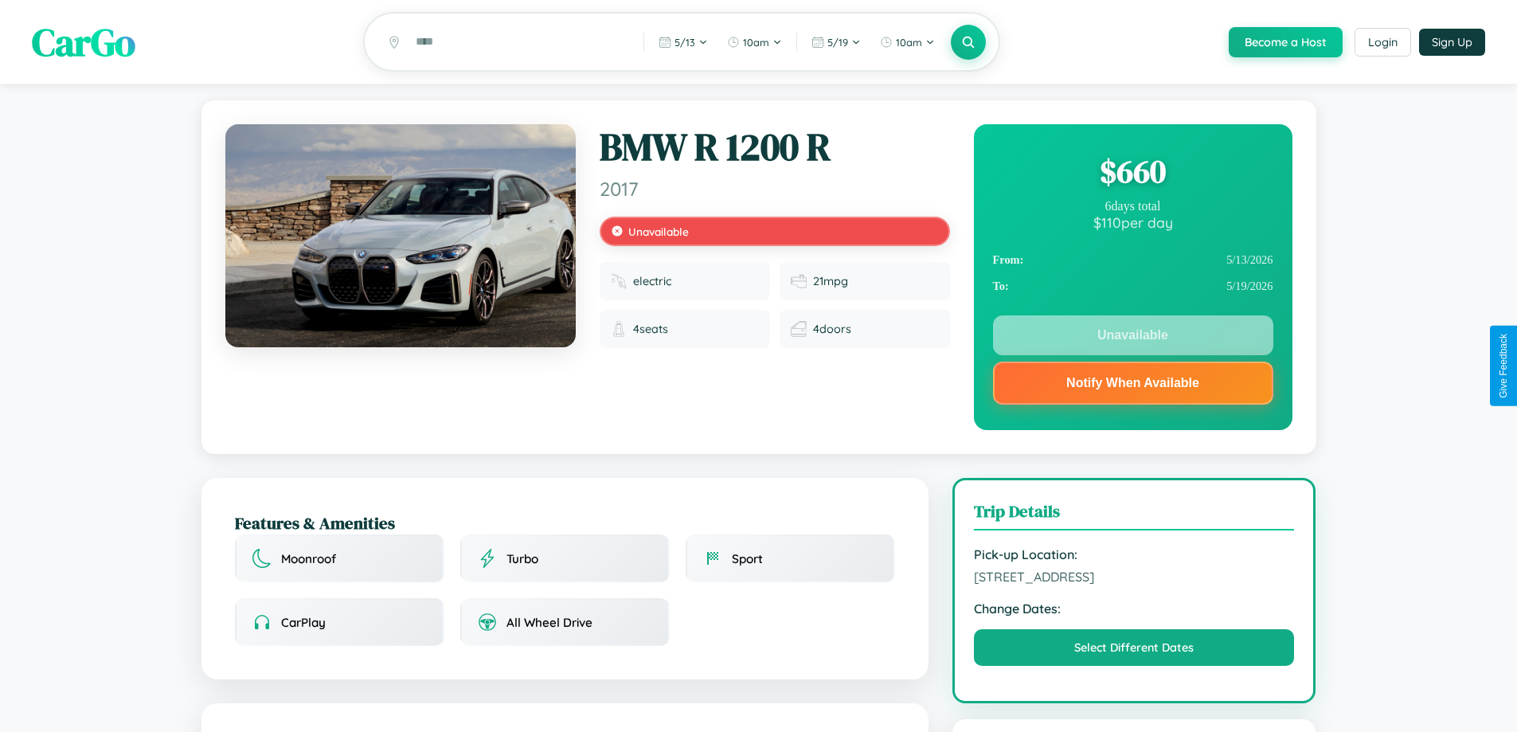
click at [1132, 174] on div "$ 660" at bounding box center [1133, 171] width 280 height 43
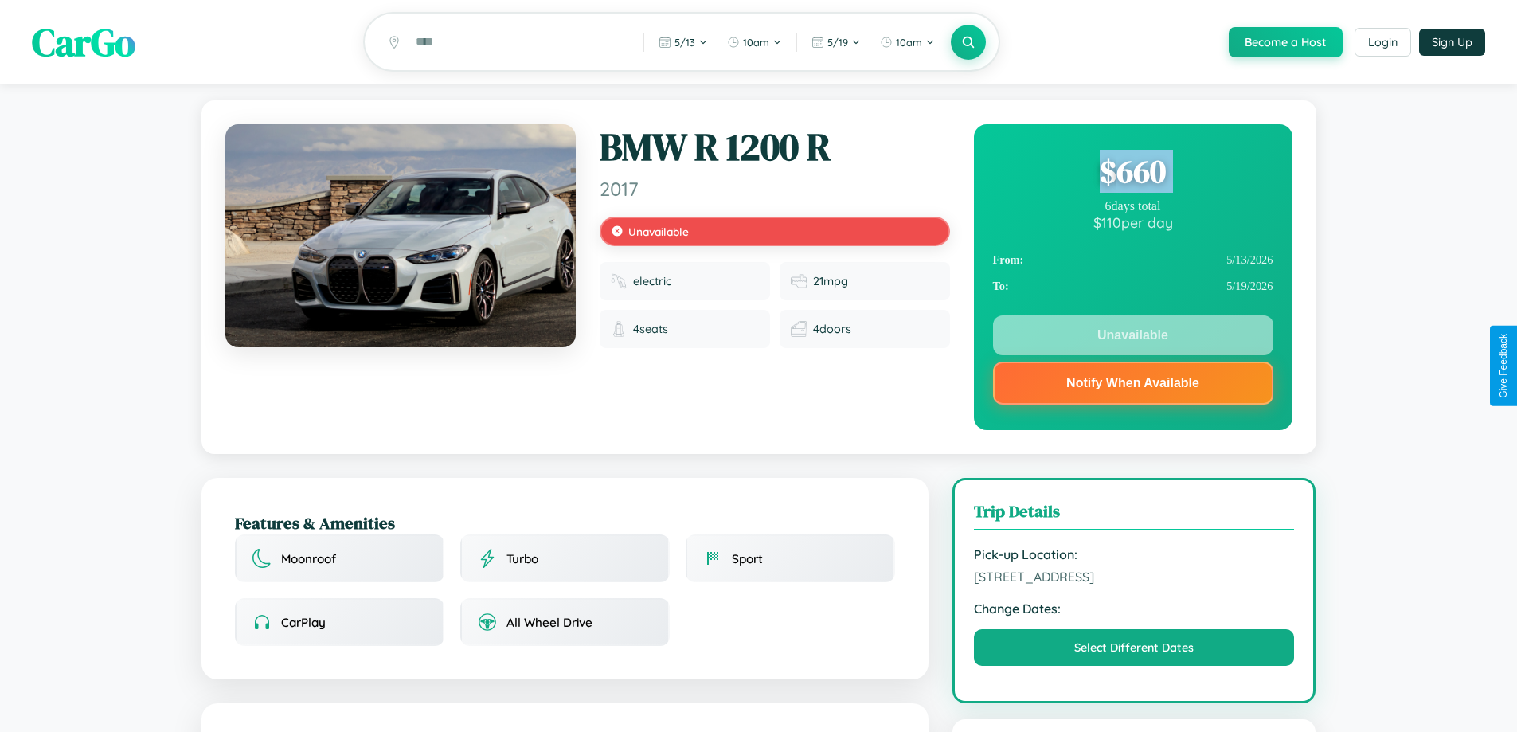
click at [1132, 174] on div "$ 660" at bounding box center [1133, 171] width 280 height 43
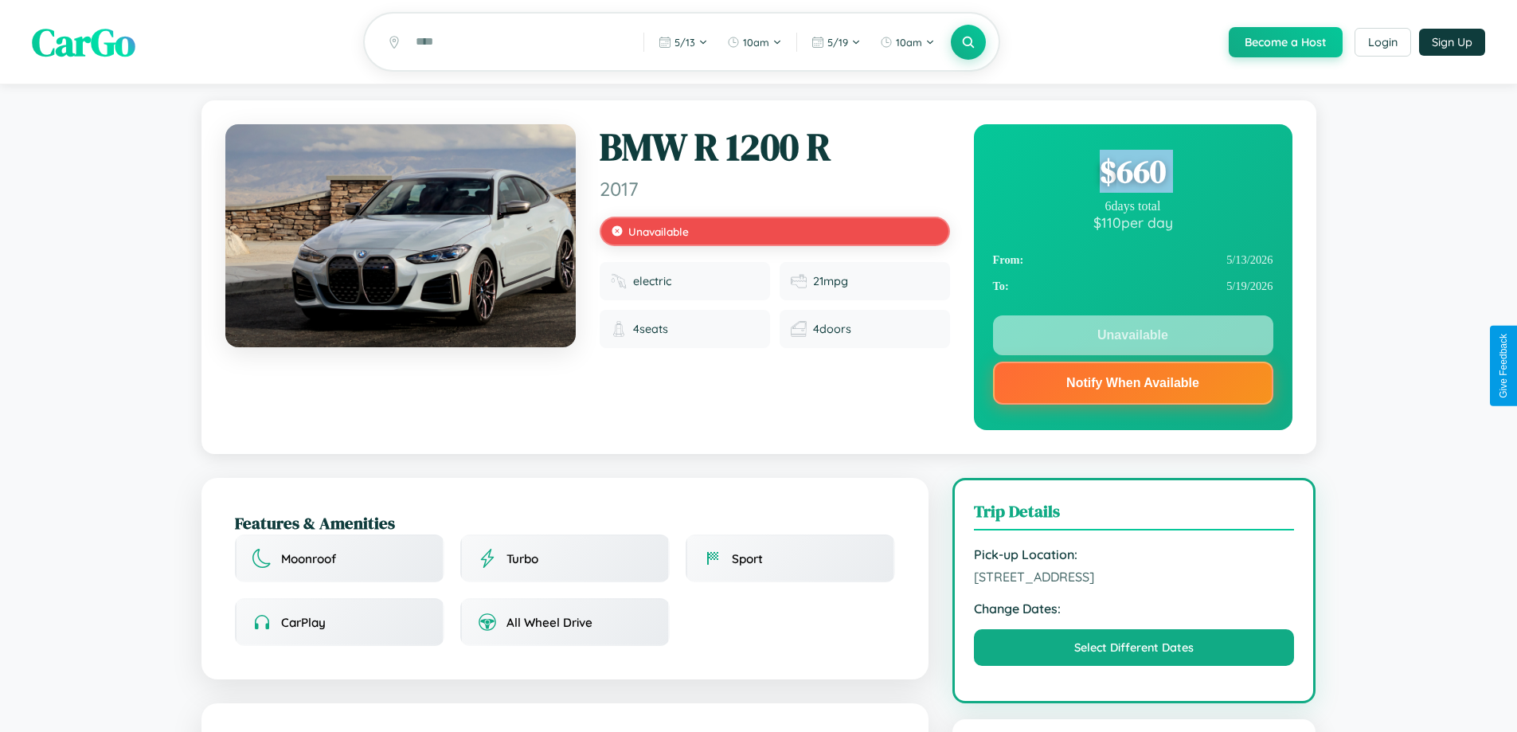
click at [1132, 174] on div "$ 660" at bounding box center [1133, 171] width 280 height 43
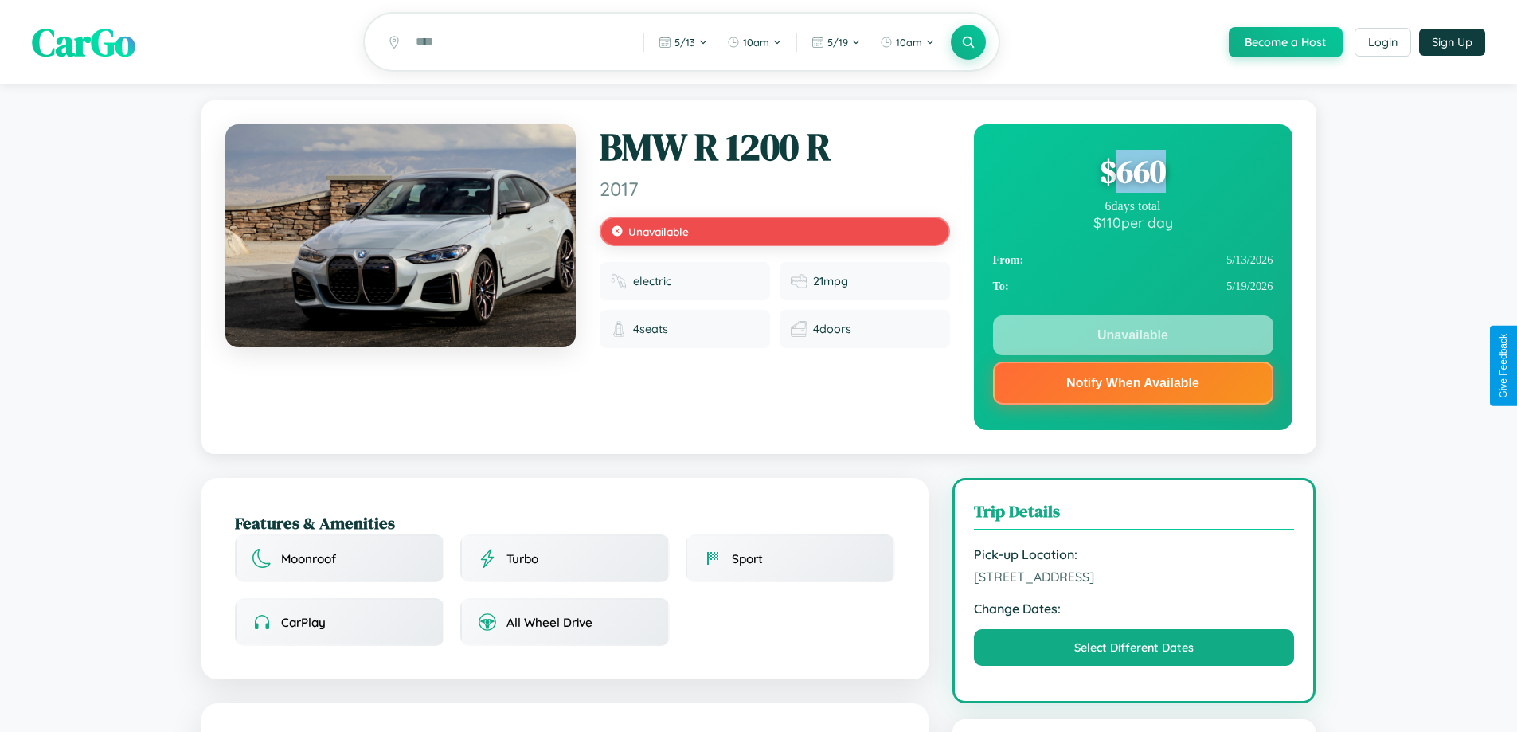
click at [1132, 174] on div "$ 660" at bounding box center [1133, 171] width 280 height 43
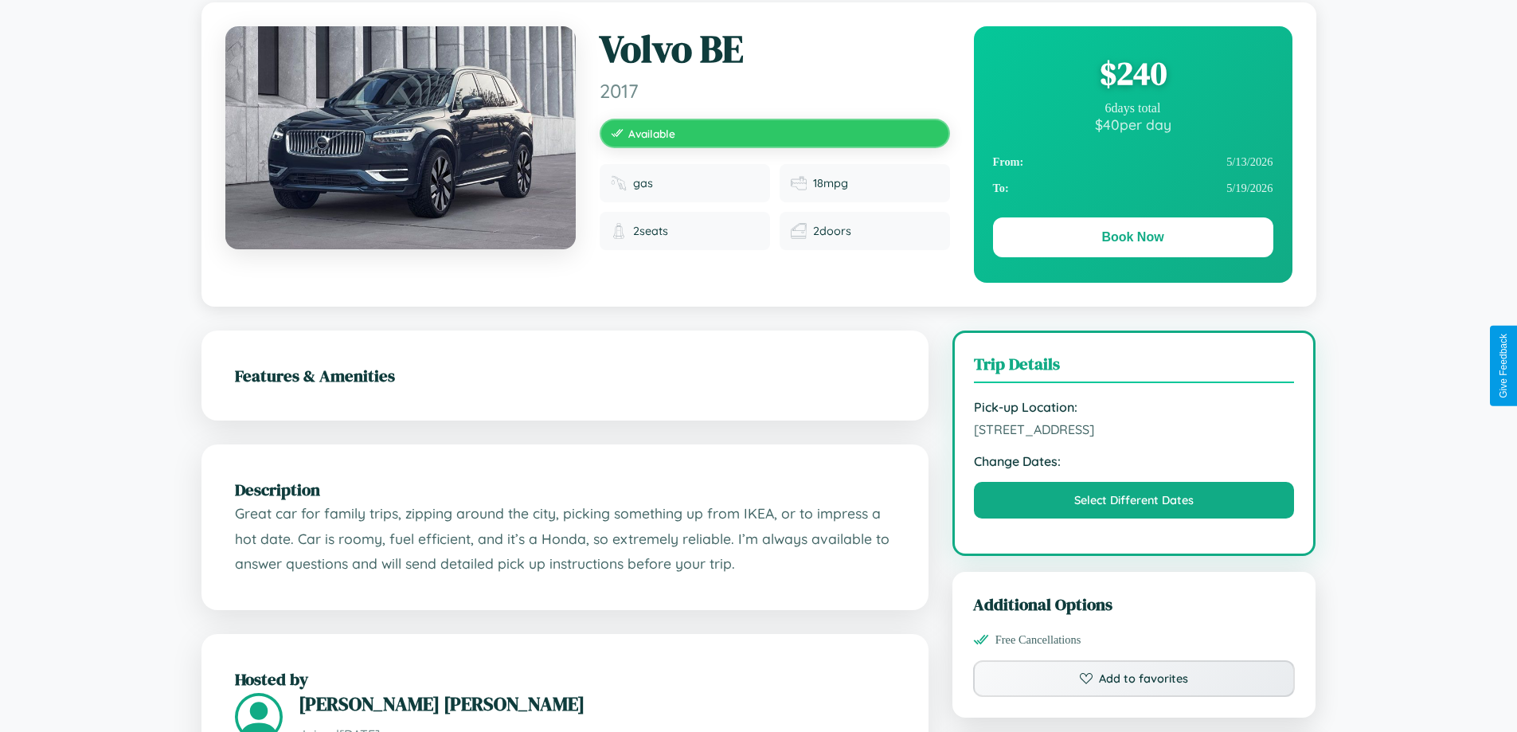
scroll to position [164, 0]
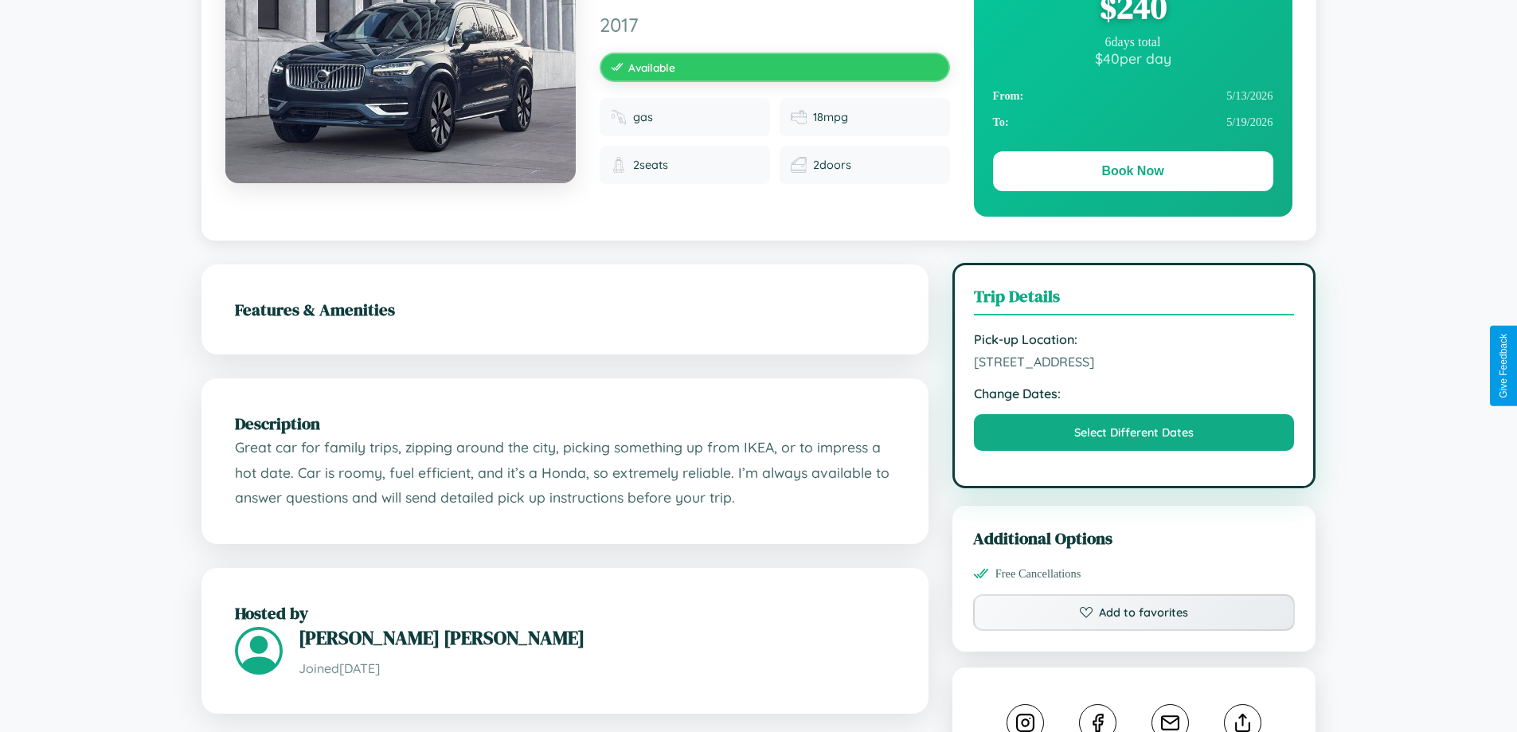
click at [1134, 364] on span "5799 Fourth Street Budapest 53238 Hungary" at bounding box center [1134, 362] width 321 height 16
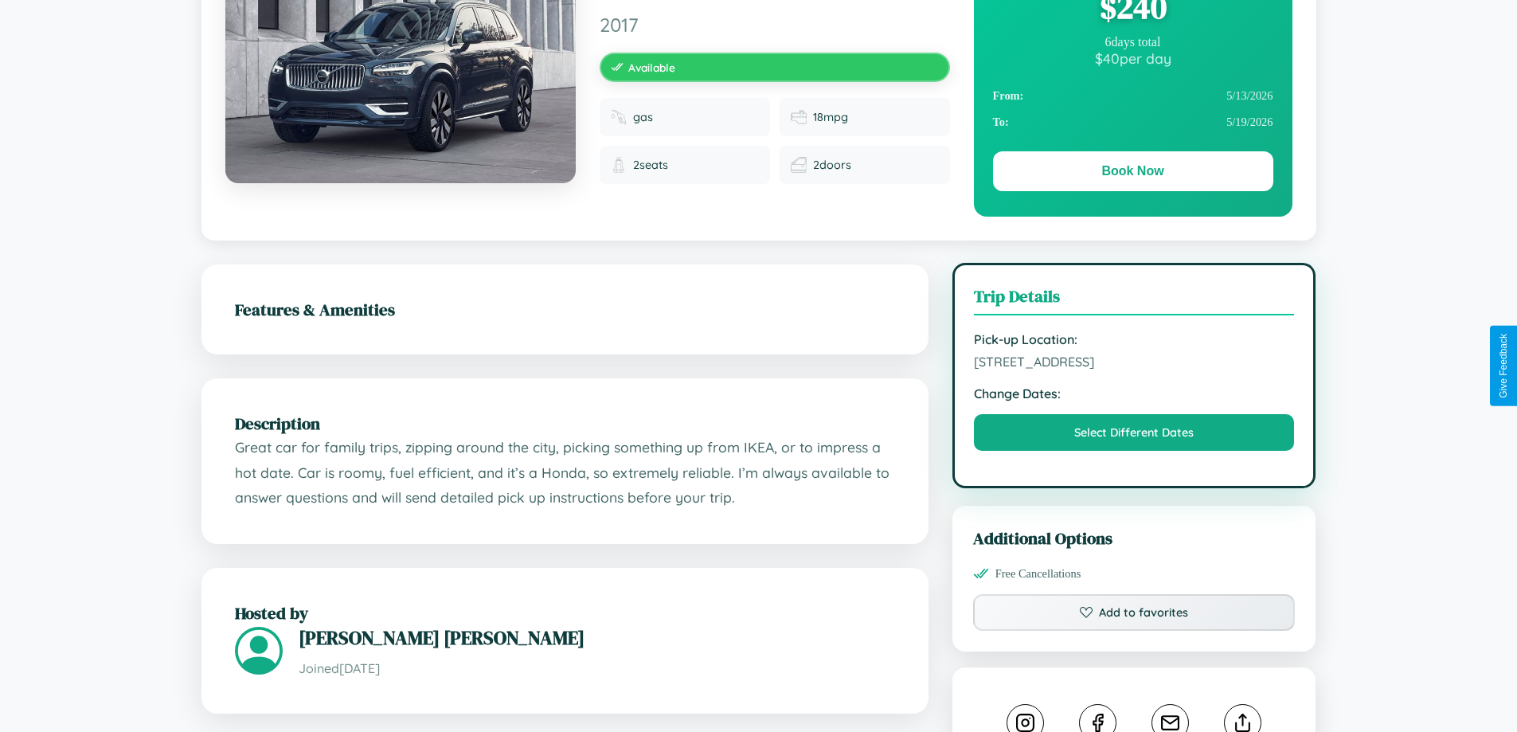
click at [1134, 364] on span "5799 Fourth Street Budapest 53238 Hungary" at bounding box center [1134, 362] width 321 height 16
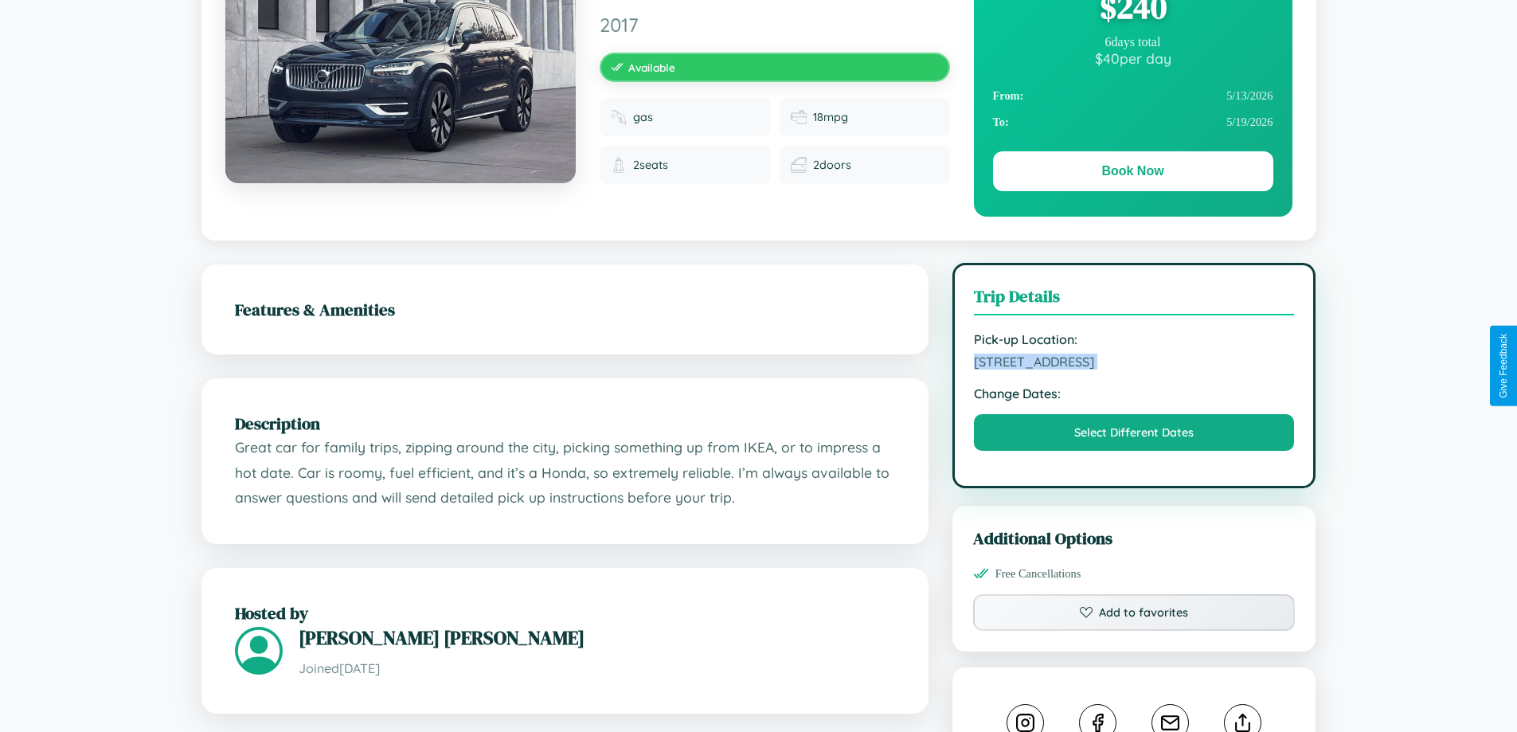
click at [1134, 364] on span "5799 Fourth Street Budapest 53238 Hungary" at bounding box center [1134, 362] width 321 height 16
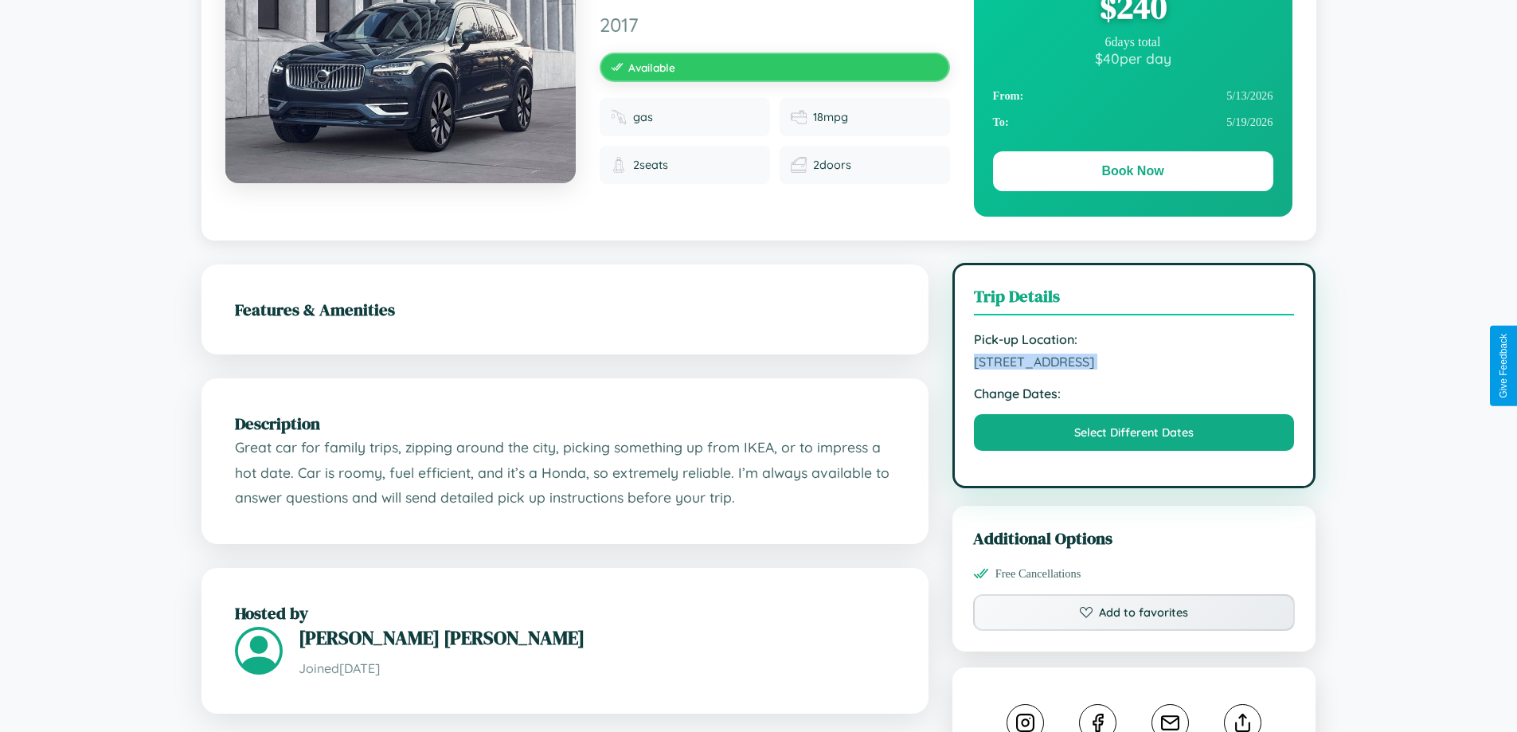
click at [1134, 364] on span "5799 Fourth Street Budapest 53238 Hungary" at bounding box center [1134, 362] width 321 height 16
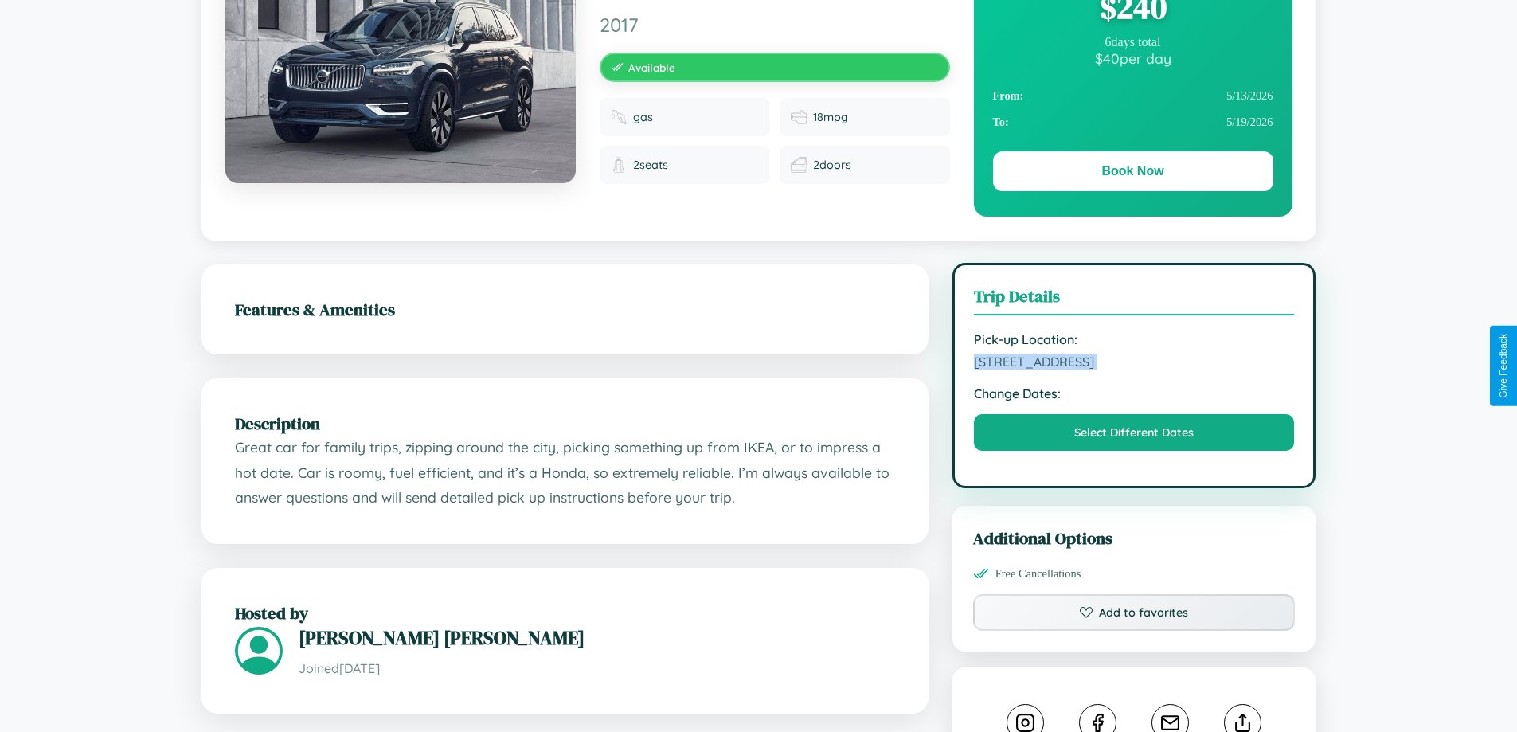
click at [1134, 364] on span "5799 Fourth Street Budapest 53238 Hungary" at bounding box center [1134, 362] width 321 height 16
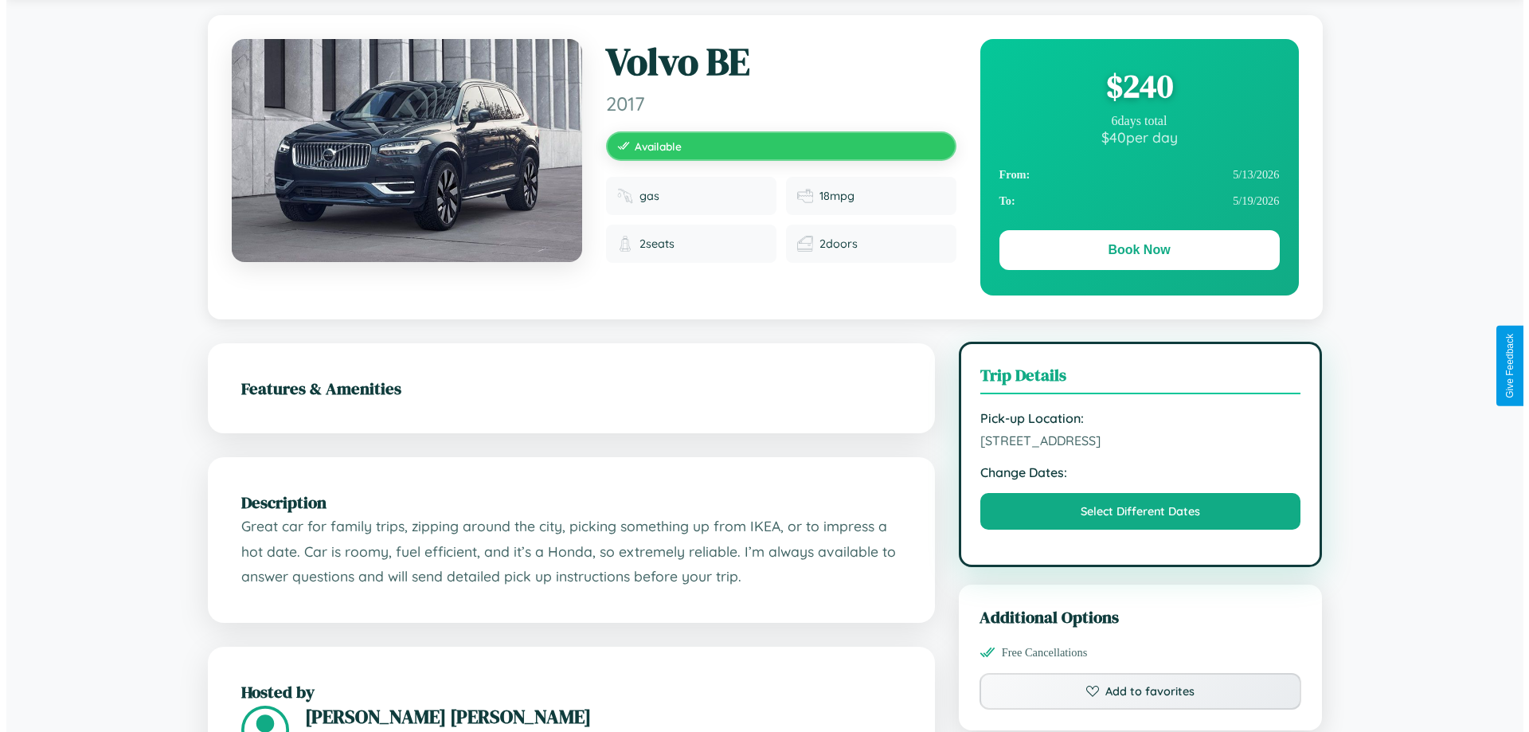
scroll to position [0, 0]
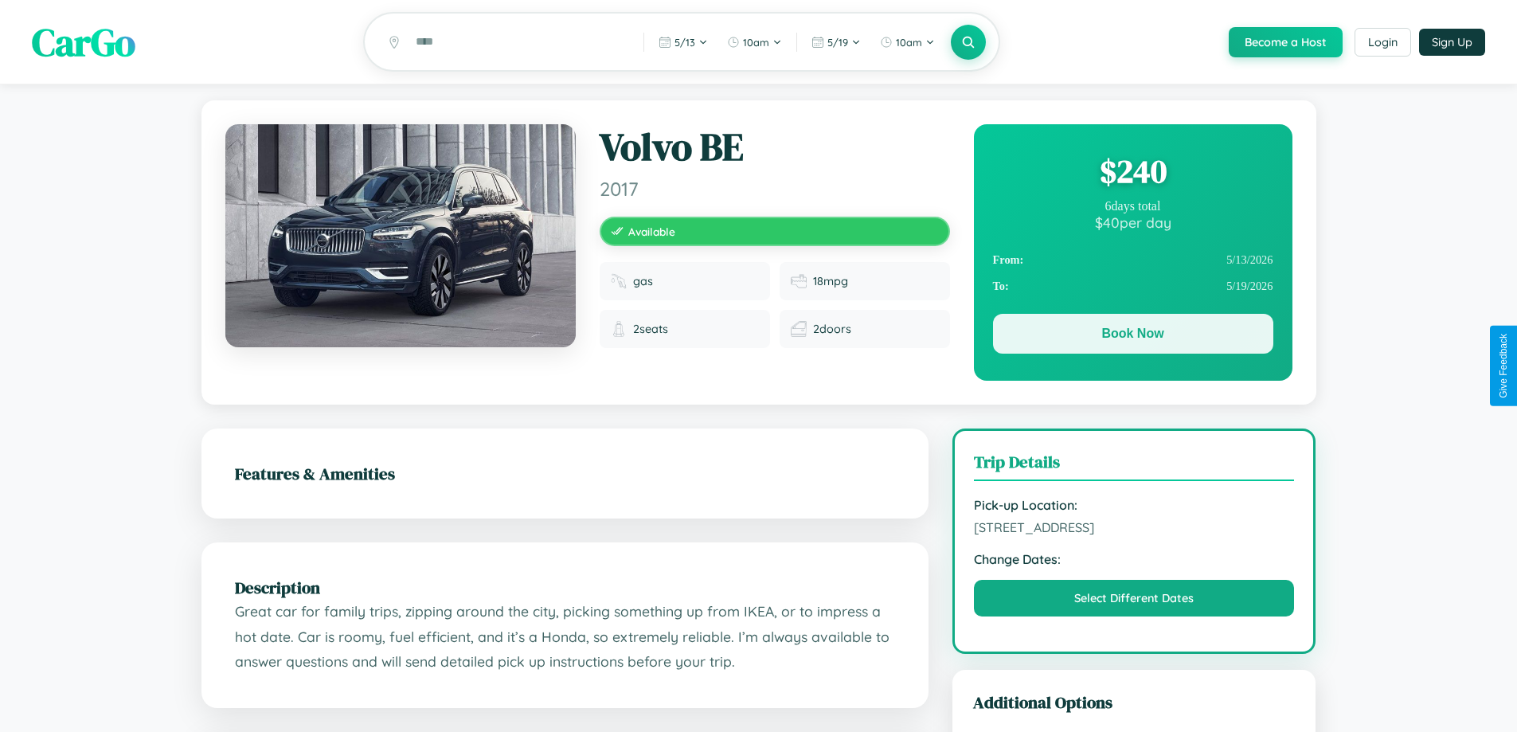
click at [1132, 338] on button "Book Now" at bounding box center [1133, 334] width 280 height 40
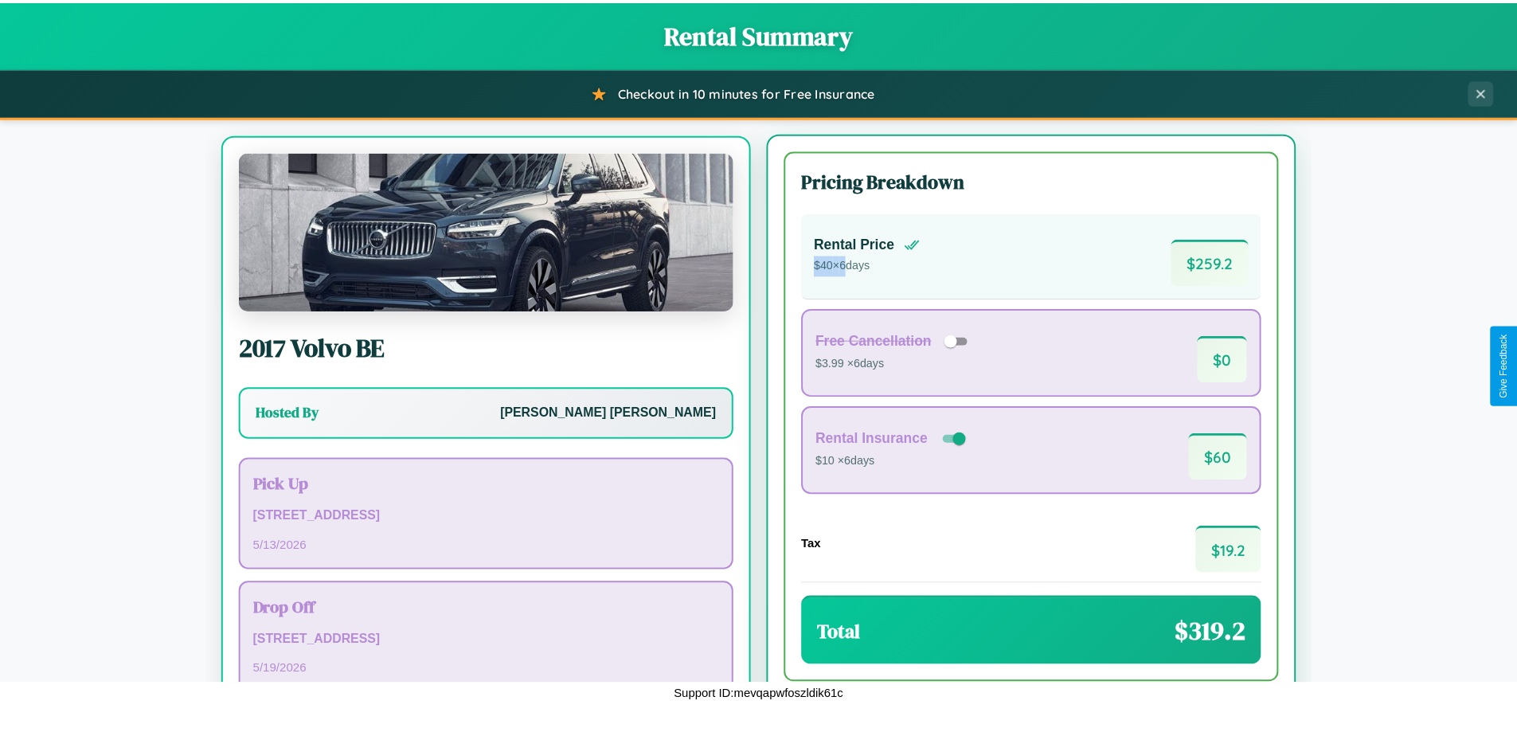
scroll to position [74, 0]
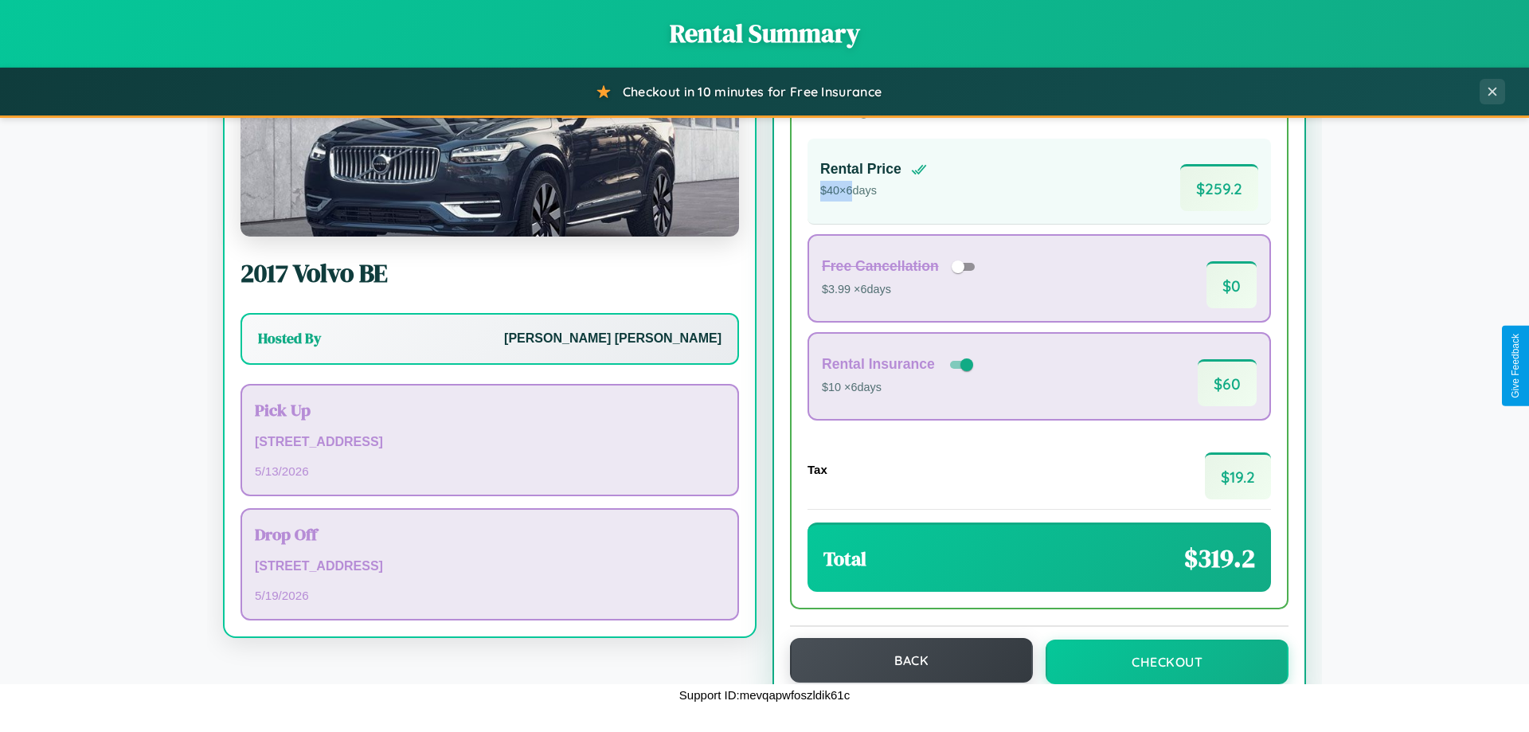
click at [904, 660] on button "Back" at bounding box center [911, 660] width 243 height 45
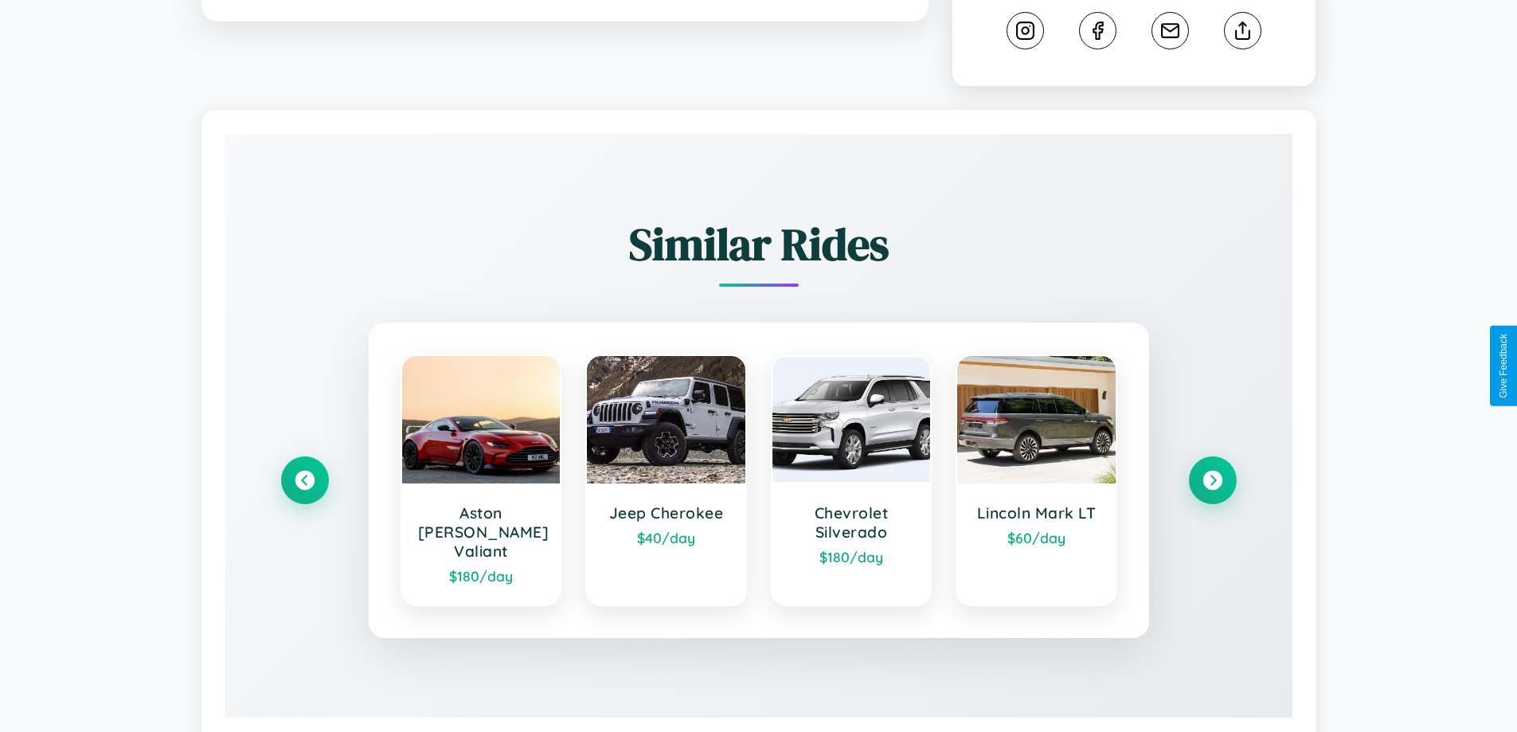
scroll to position [886, 0]
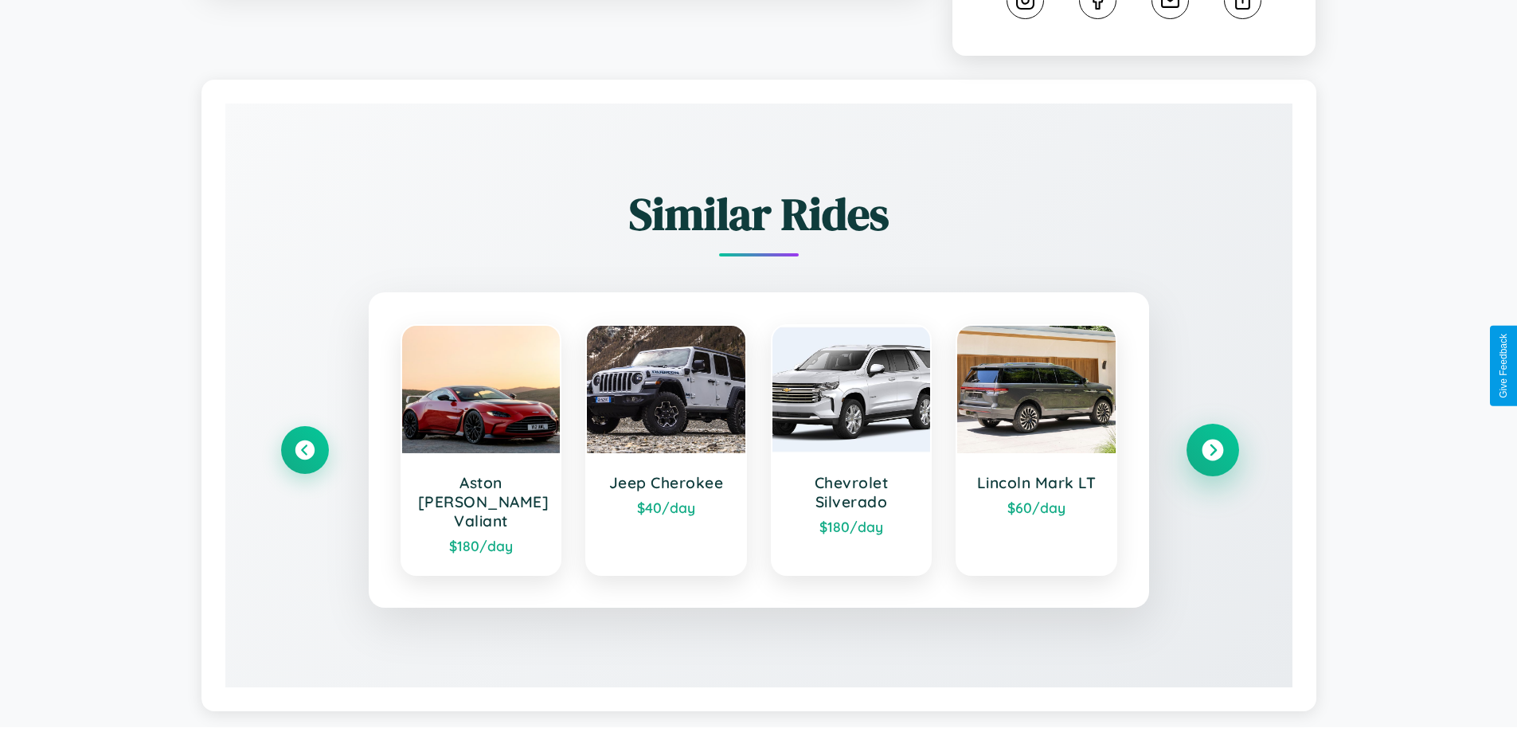
click at [1212, 443] on icon at bounding box center [1211, 449] width 21 height 21
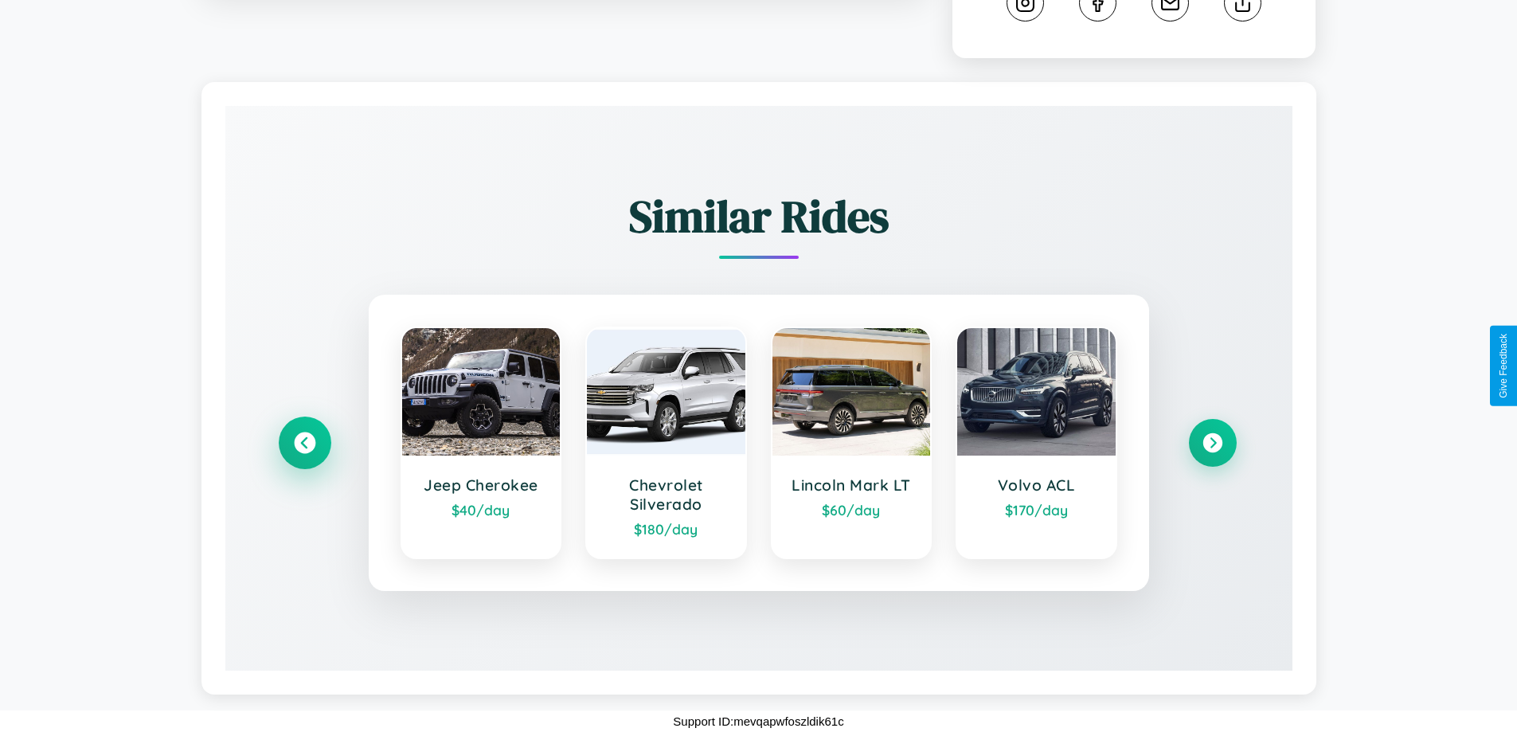
click at [304, 443] on icon at bounding box center [304, 442] width 21 height 21
